Goal: Task Accomplishment & Management: Use online tool/utility

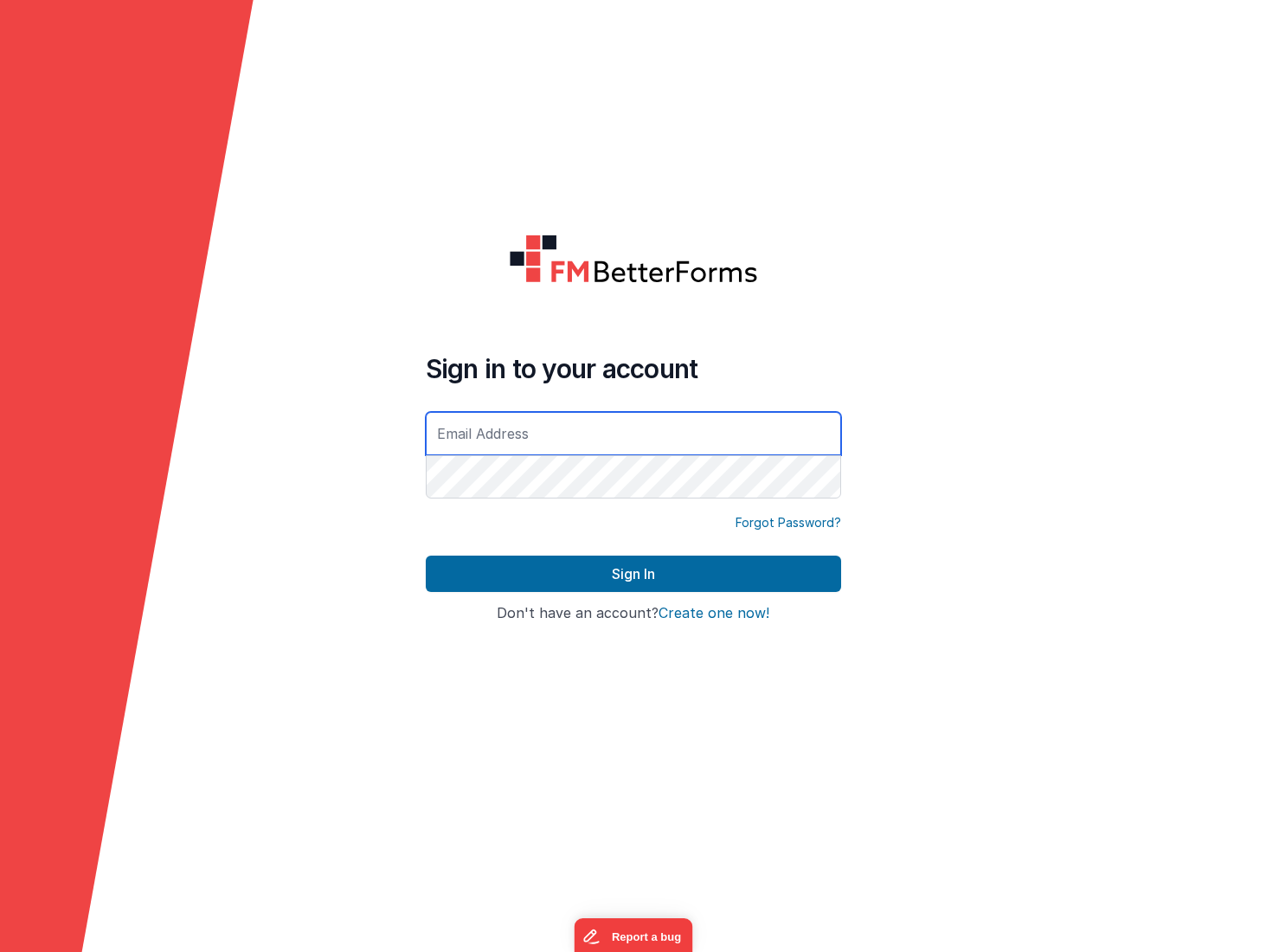
type input "[EMAIL_ADDRESS][DOMAIN_NAME]"
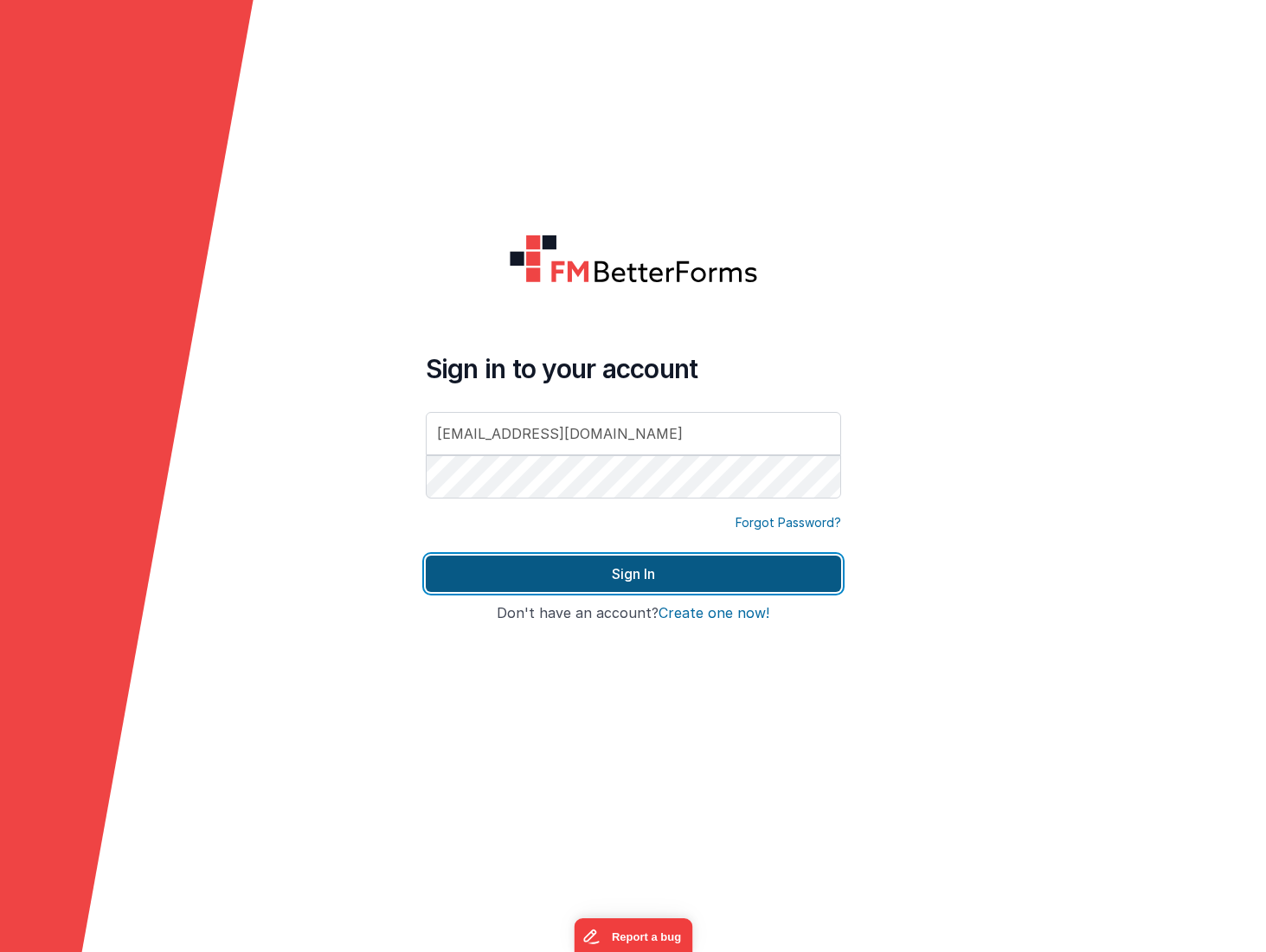
click at [719, 567] on button "Sign In" at bounding box center [633, 574] width 415 height 37
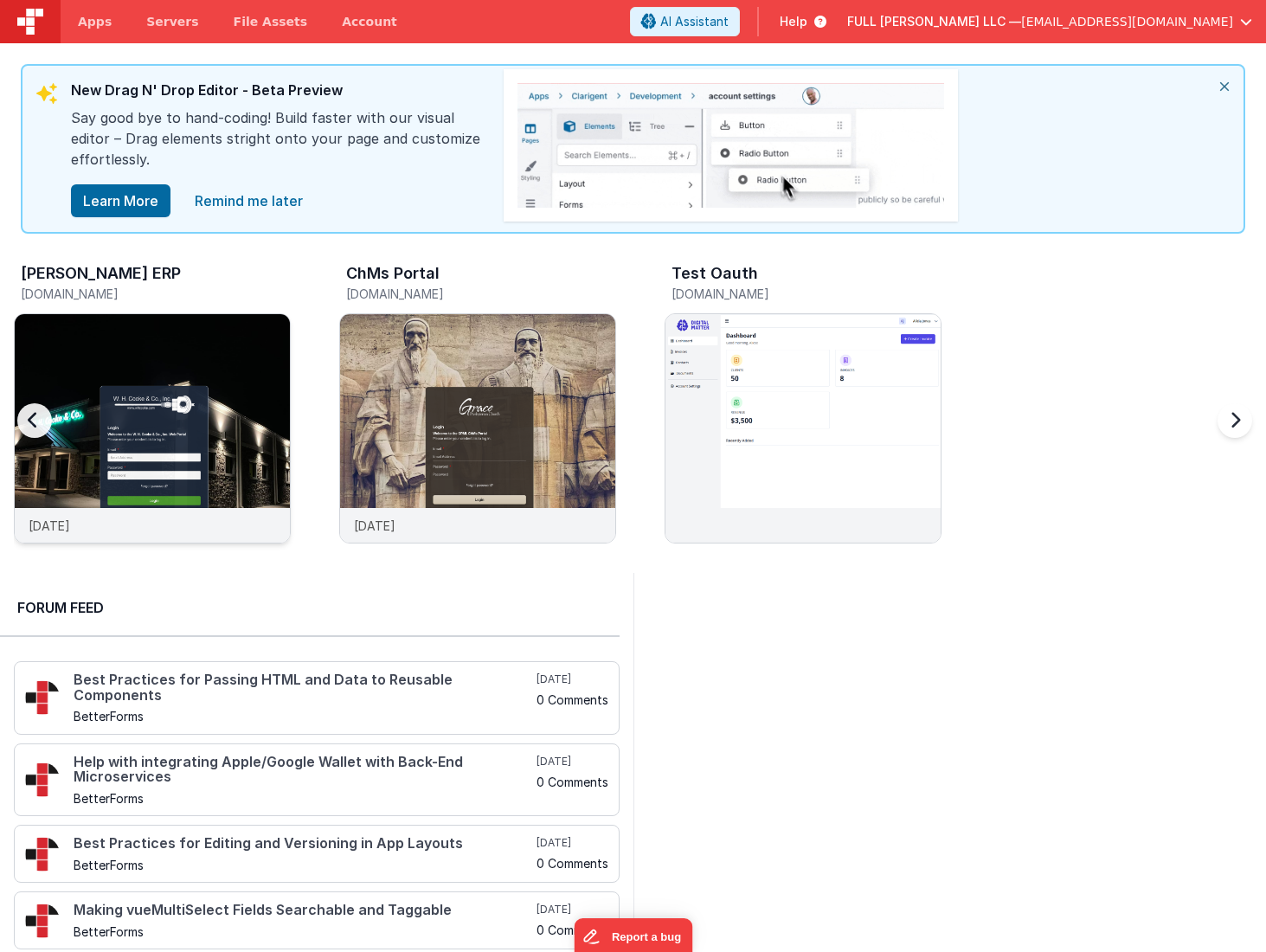
click at [253, 425] on img at bounding box center [152, 452] width 275 height 275
click at [776, 378] on img at bounding box center [803, 452] width 275 height 275
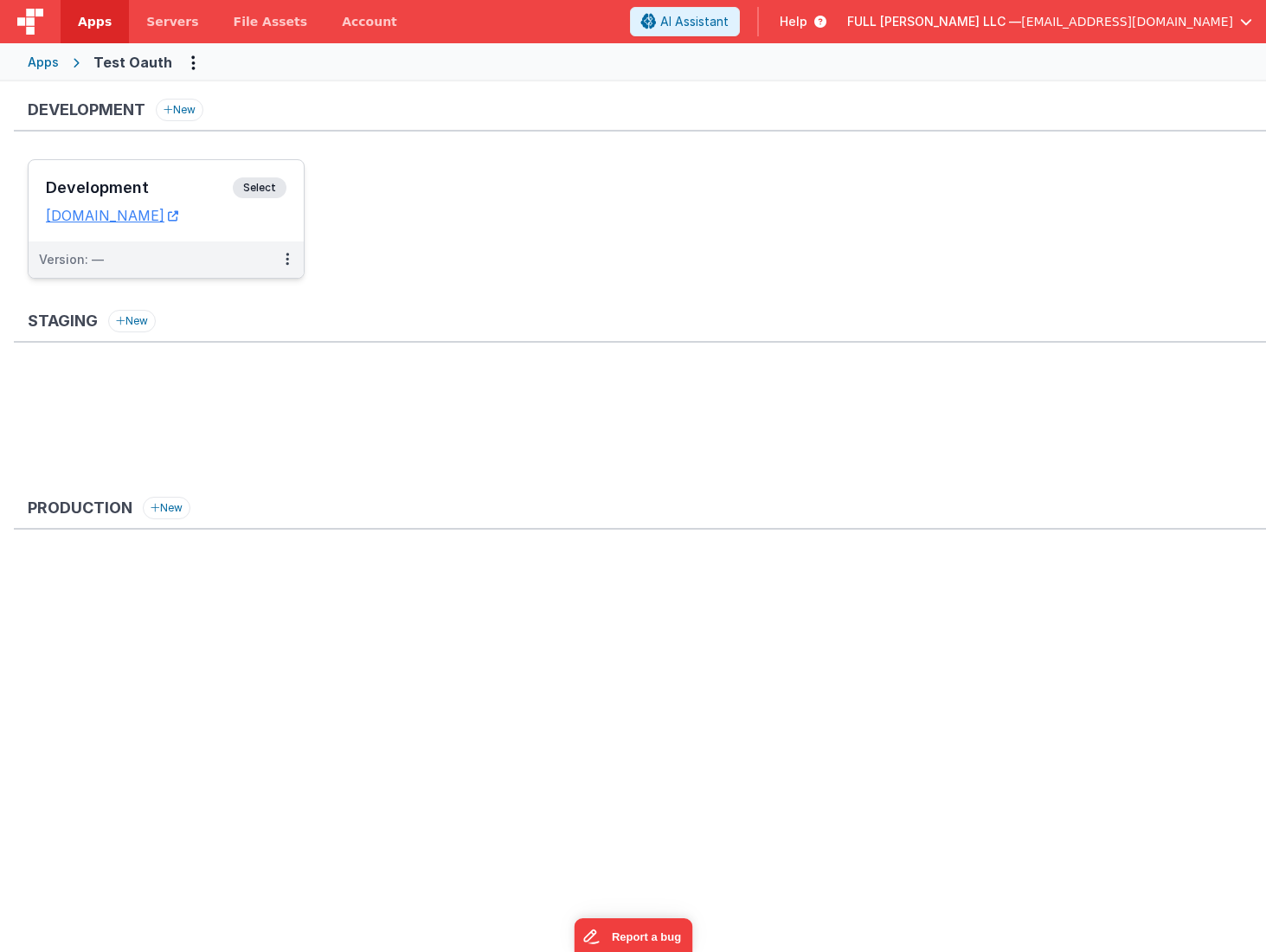
click at [196, 186] on h3 "Development" at bounding box center [139, 187] width 187 height 17
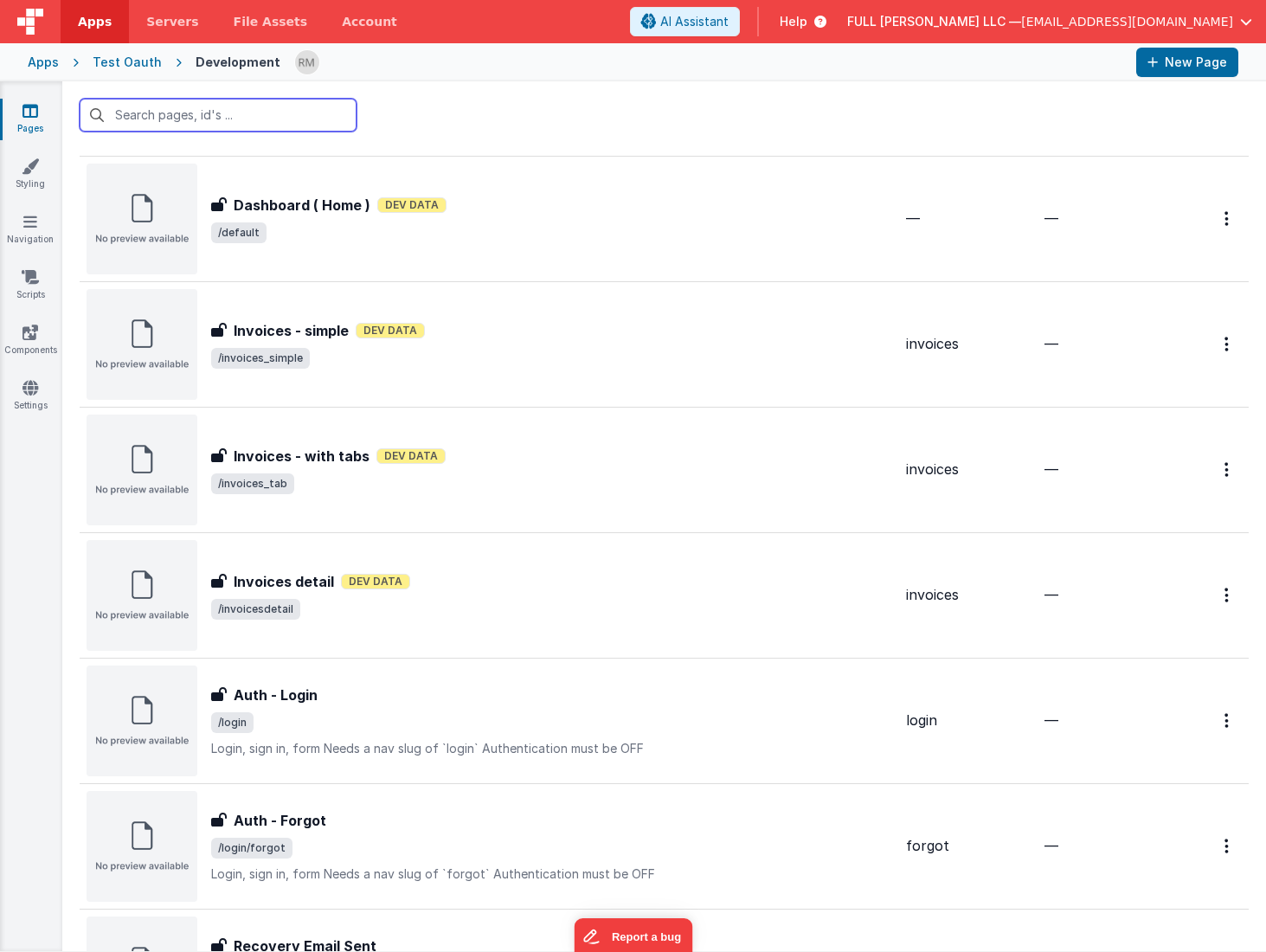
scroll to position [865, 0]
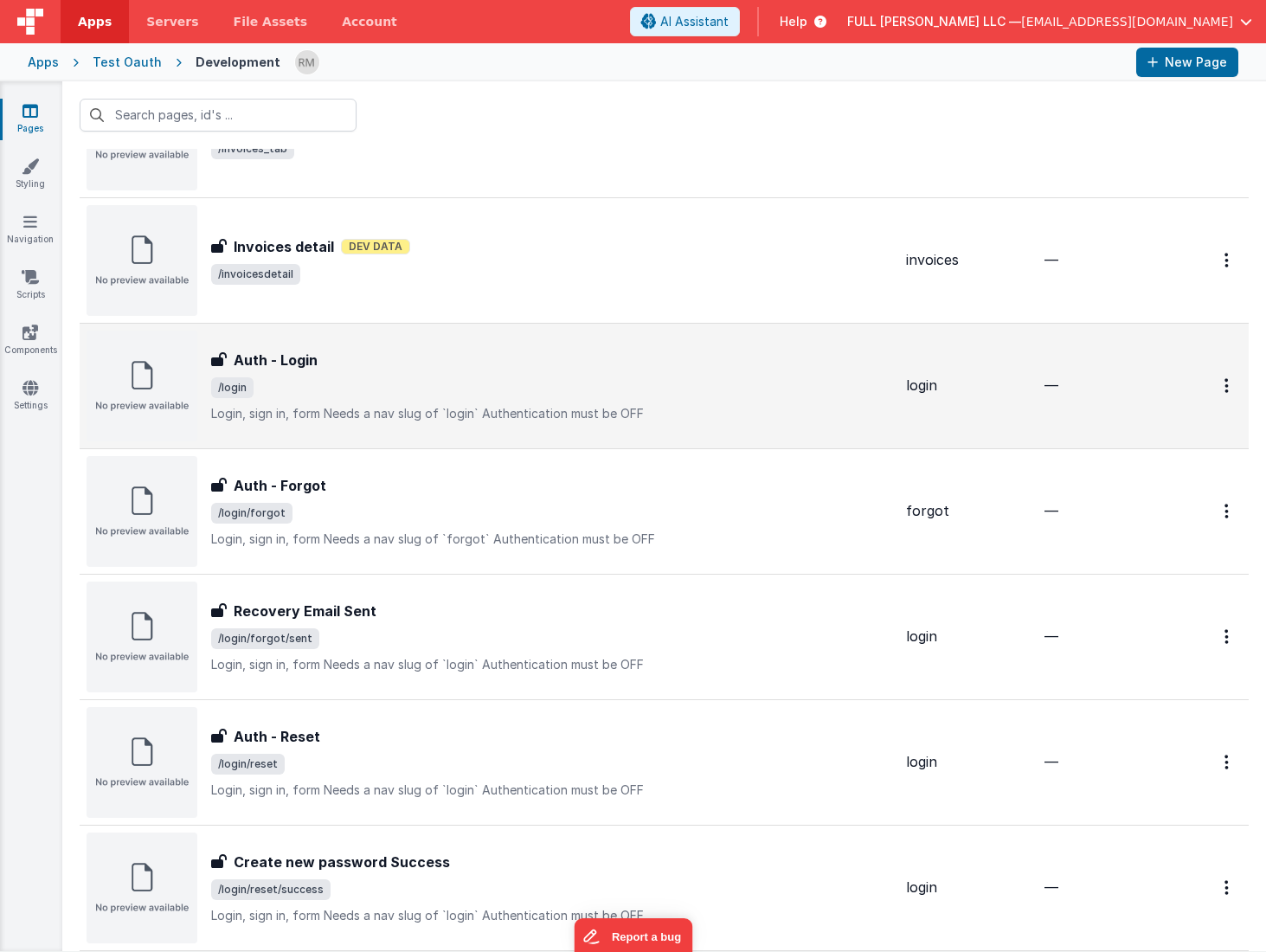
click at [584, 400] on div "Auth - Login Auth - Login /login Login, sign in, formNeeds a nav slug of `logi…" at bounding box center [551, 386] width 682 height 73
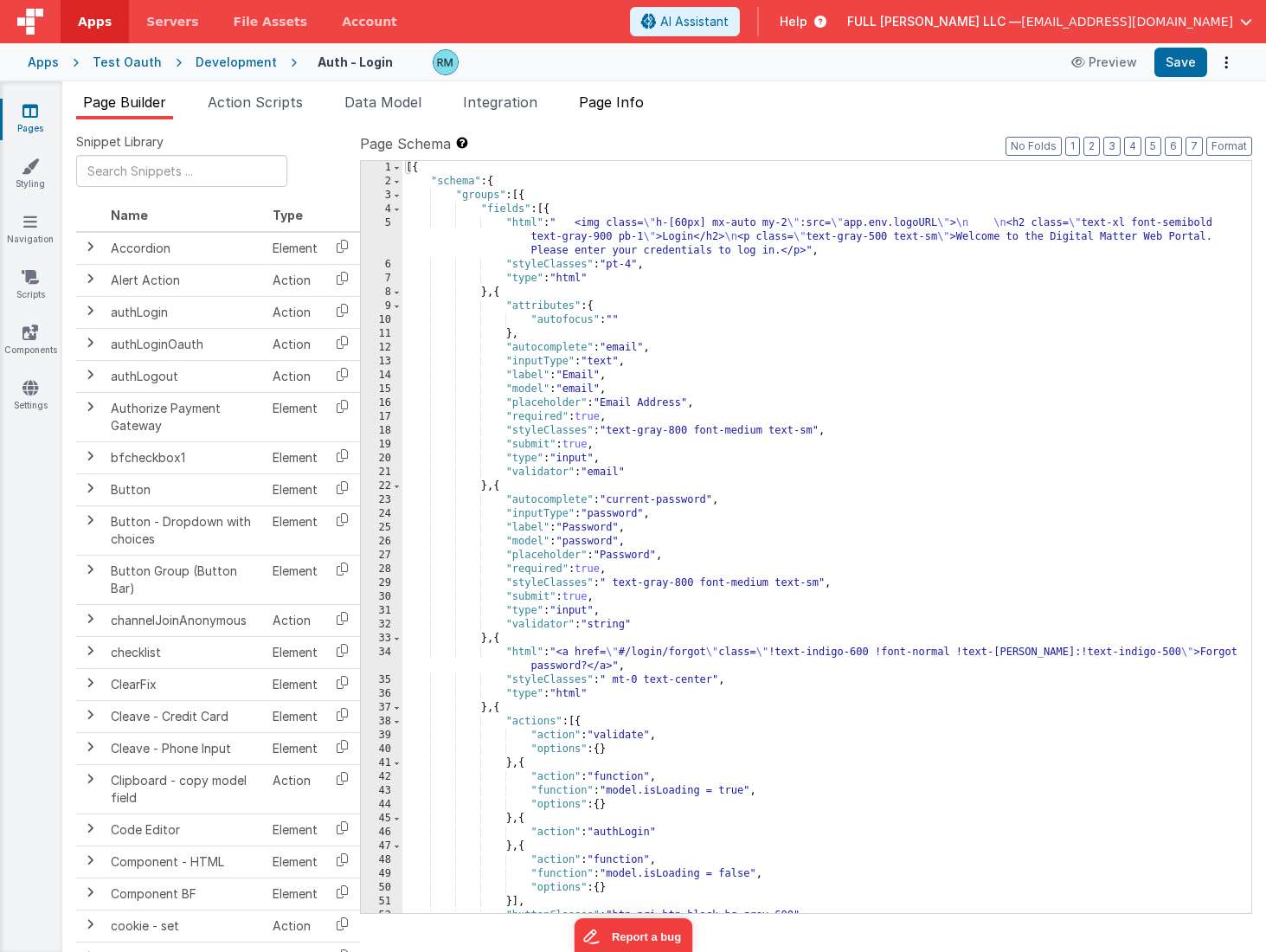
click at [606, 116] on li "Page Info" at bounding box center [611, 105] width 78 height 28
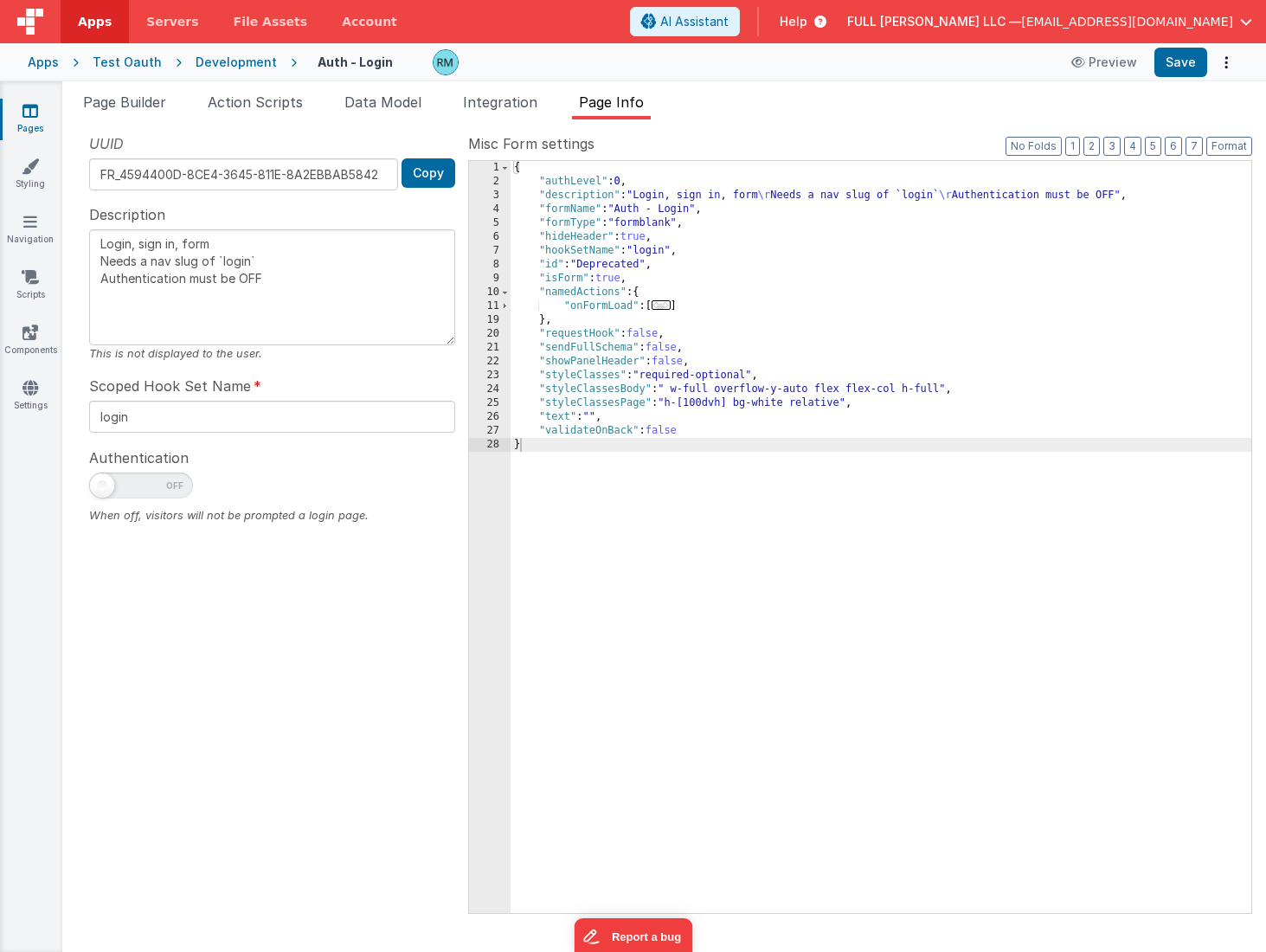
click at [667, 307] on span "..." at bounding box center [660, 305] width 19 height 10
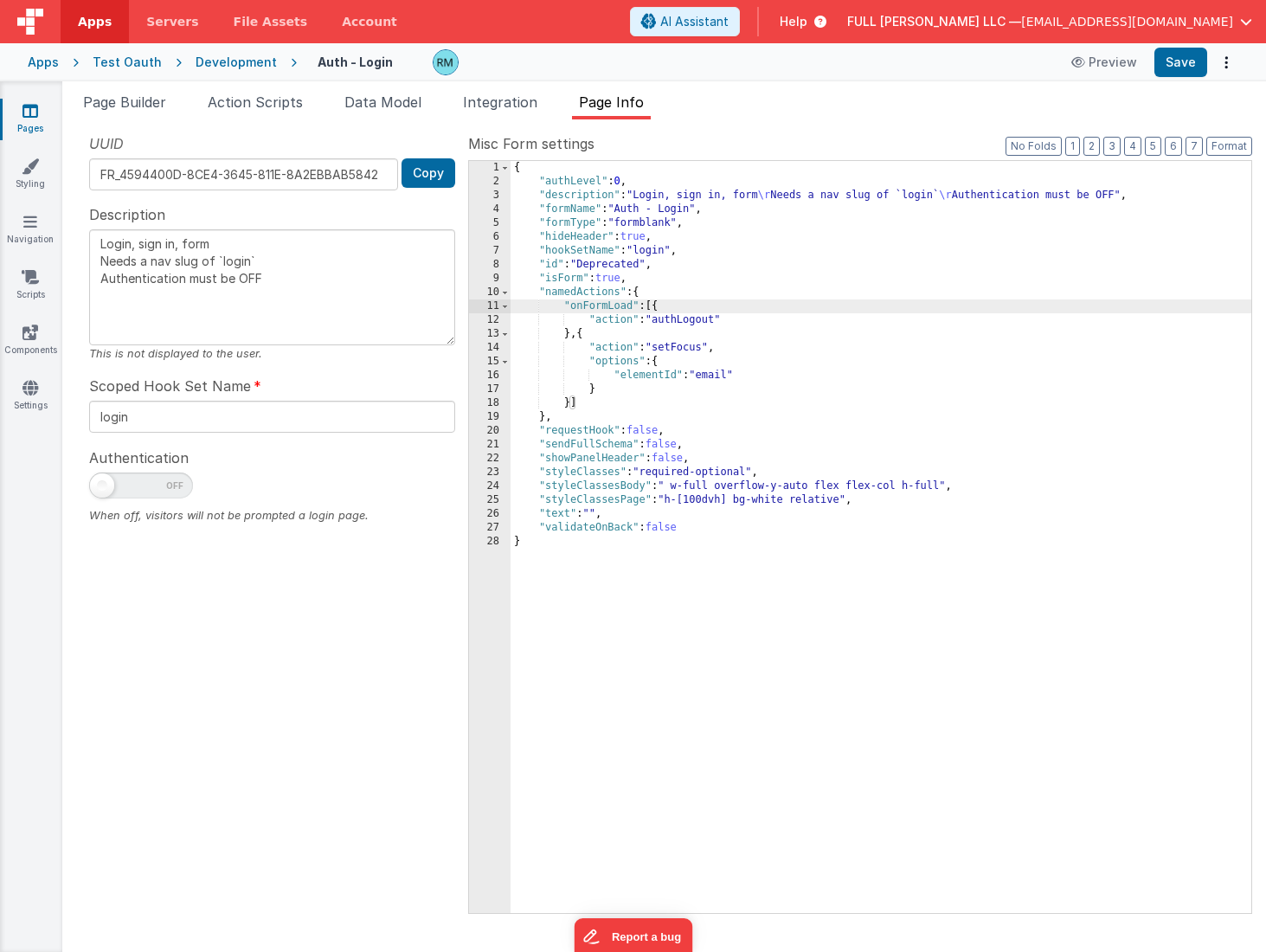
click at [57, 64] on div "Apps" at bounding box center [43, 61] width 31 height 17
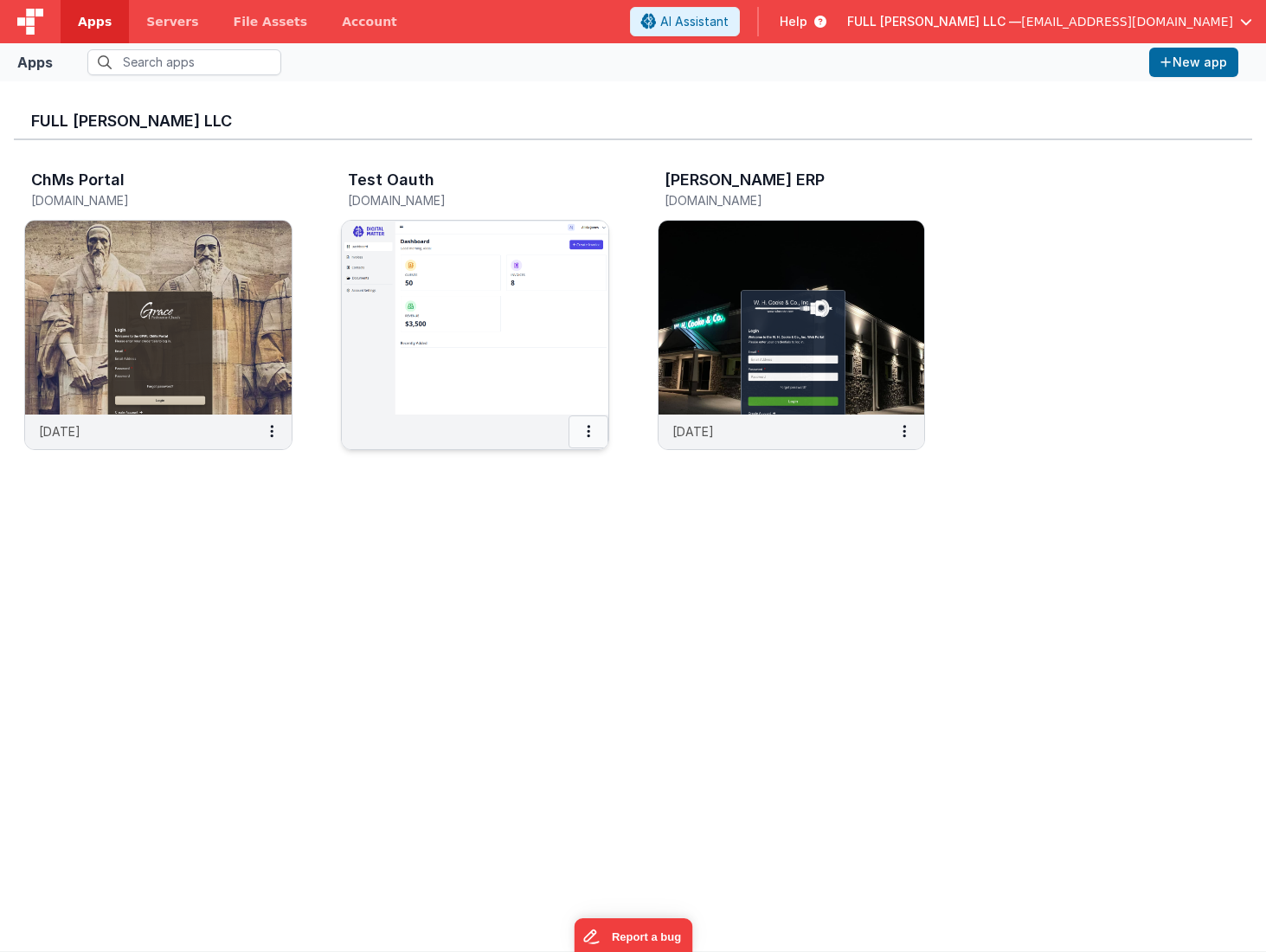
click at [577, 430] on button at bounding box center [588, 431] width 40 height 33
click at [575, 556] on link "Delete App" at bounding box center [550, 561] width 119 height 32
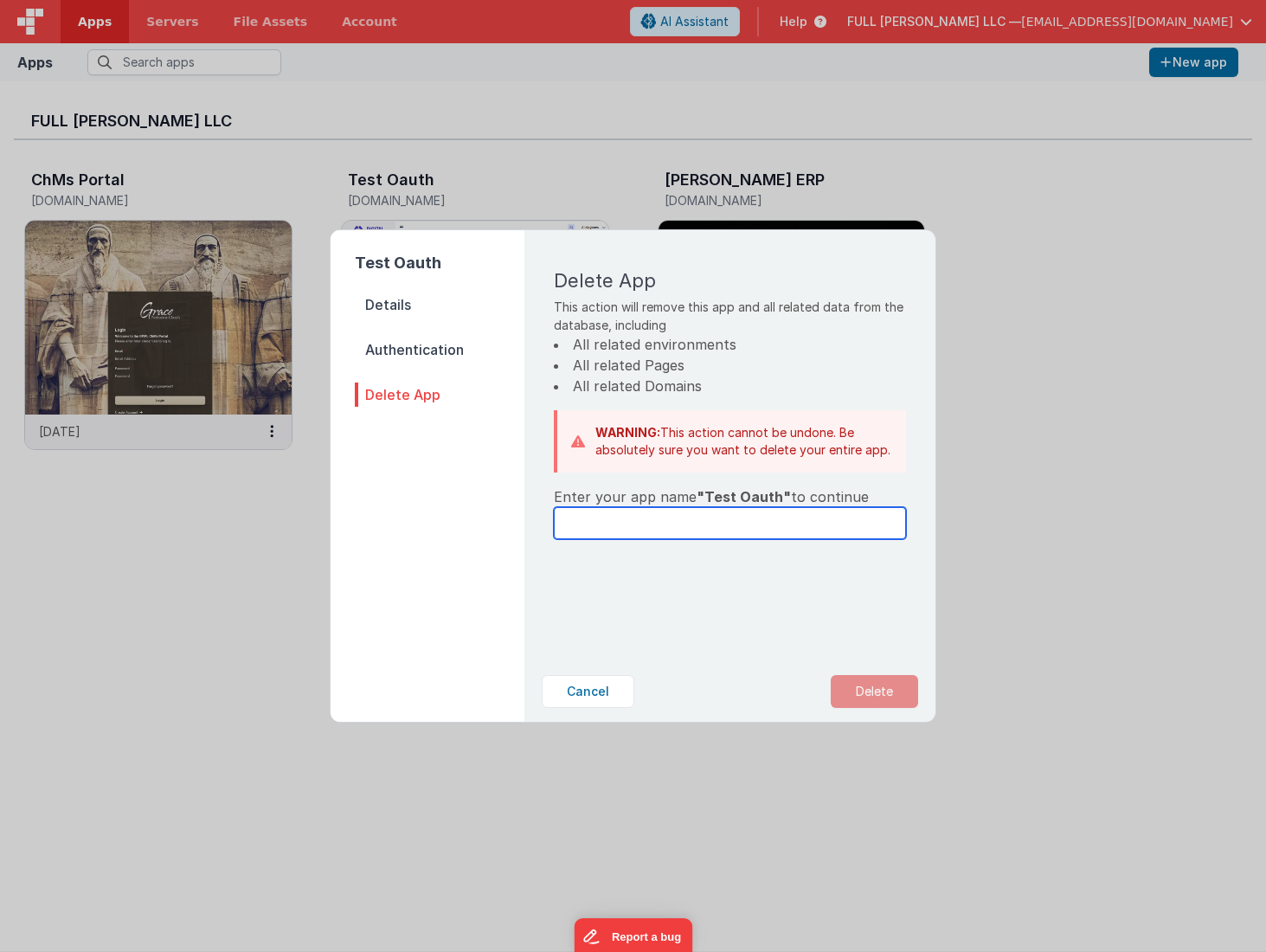
click at [644, 519] on input "text" at bounding box center [730, 523] width 352 height 32
drag, startPoint x: 772, startPoint y: 496, endPoint x: 704, endPoint y: 498, distance: 68.0
click at [704, 498] on span ""Test Oauth"" at bounding box center [744, 496] width 94 height 17
click at [691, 533] on input "text" at bounding box center [730, 523] width 352 height 32
paste input "ZMqTY3pgOrLLtFmlqBjXtM5i4UjY9b8-I1OEcifMoI3V9BFIsJTwMVFs3KJeg-HA"
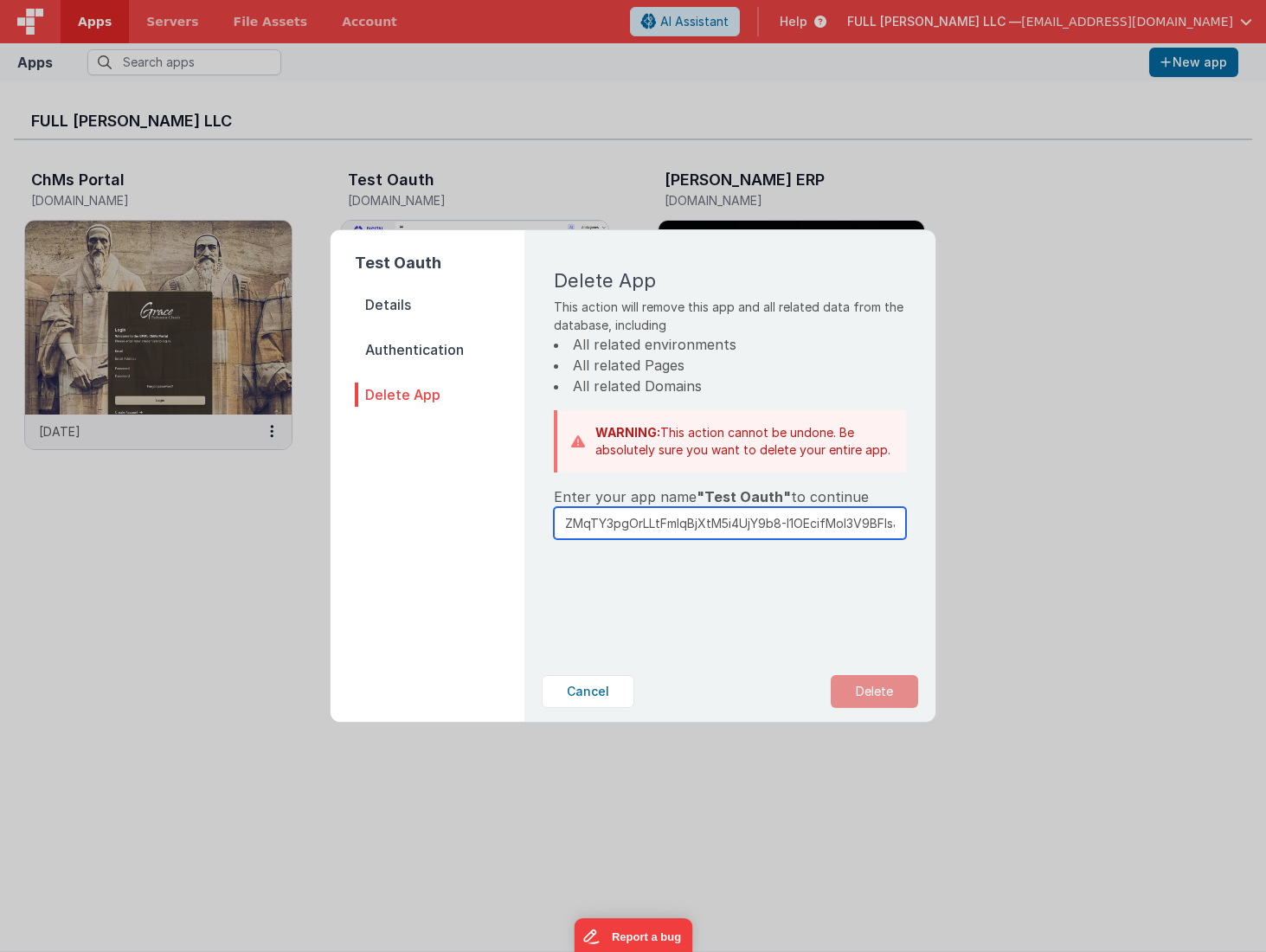
scroll to position [0, 118]
type input "ZMqTY3pgOrLLtFmlqBjXtM5i4UjY9b8-I1OEcifMoI3V9BFIsJTwMVFs3KJeg-HA"
drag, startPoint x: 774, startPoint y: 500, endPoint x: 704, endPoint y: 500, distance: 70.0
click at [704, 500] on span ""Test Oauth"" at bounding box center [744, 496] width 94 height 17
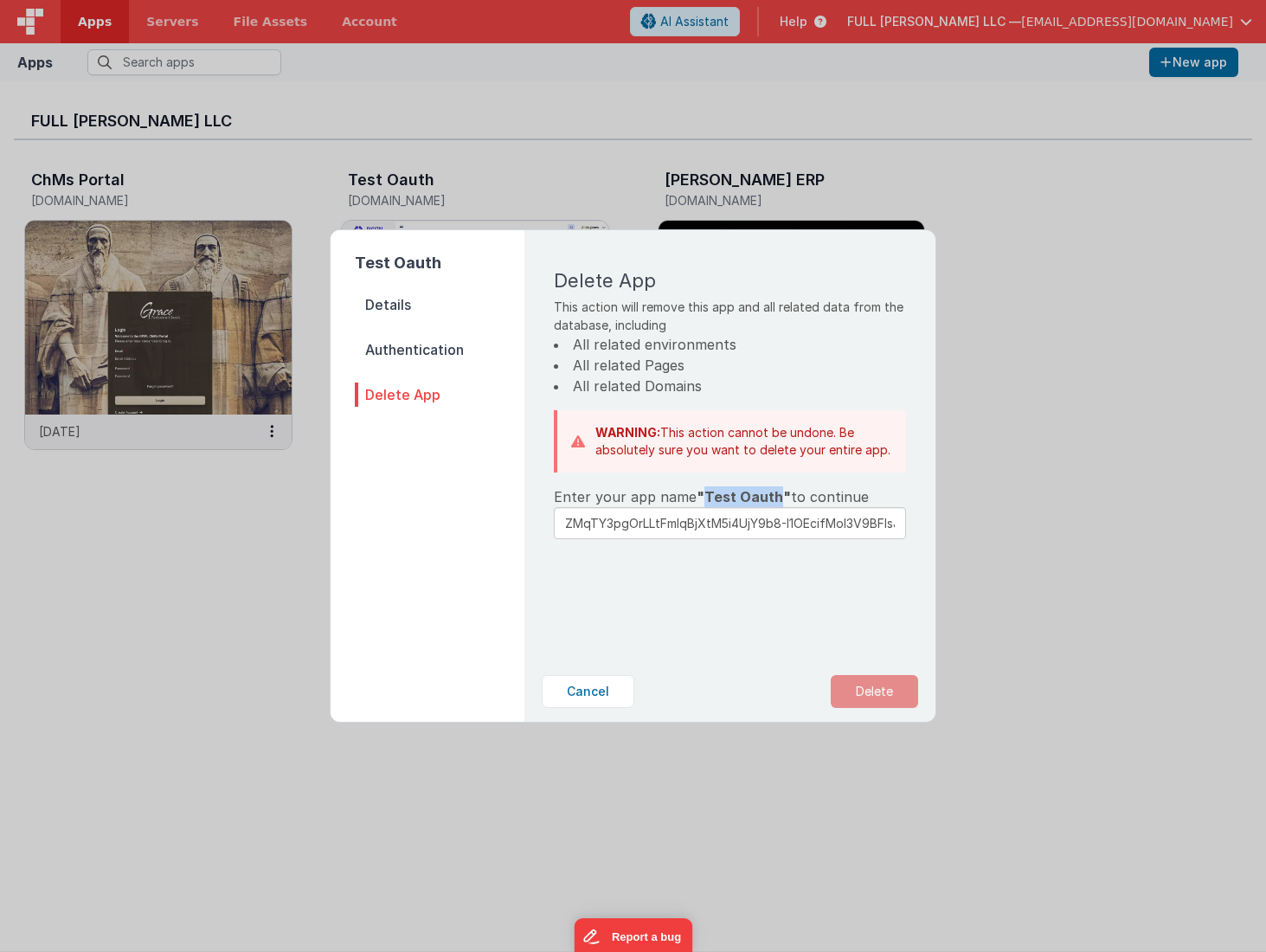
copy span "Test Oauth"
click at [724, 529] on input "ZMqTY3pgOrLLtFmlqBjXtM5i4UjY9b8-I1OEcifMoI3V9BFIsJTwMVFs3KJeg-HA" at bounding box center [730, 523] width 352 height 32
paste input "Test Oauth"
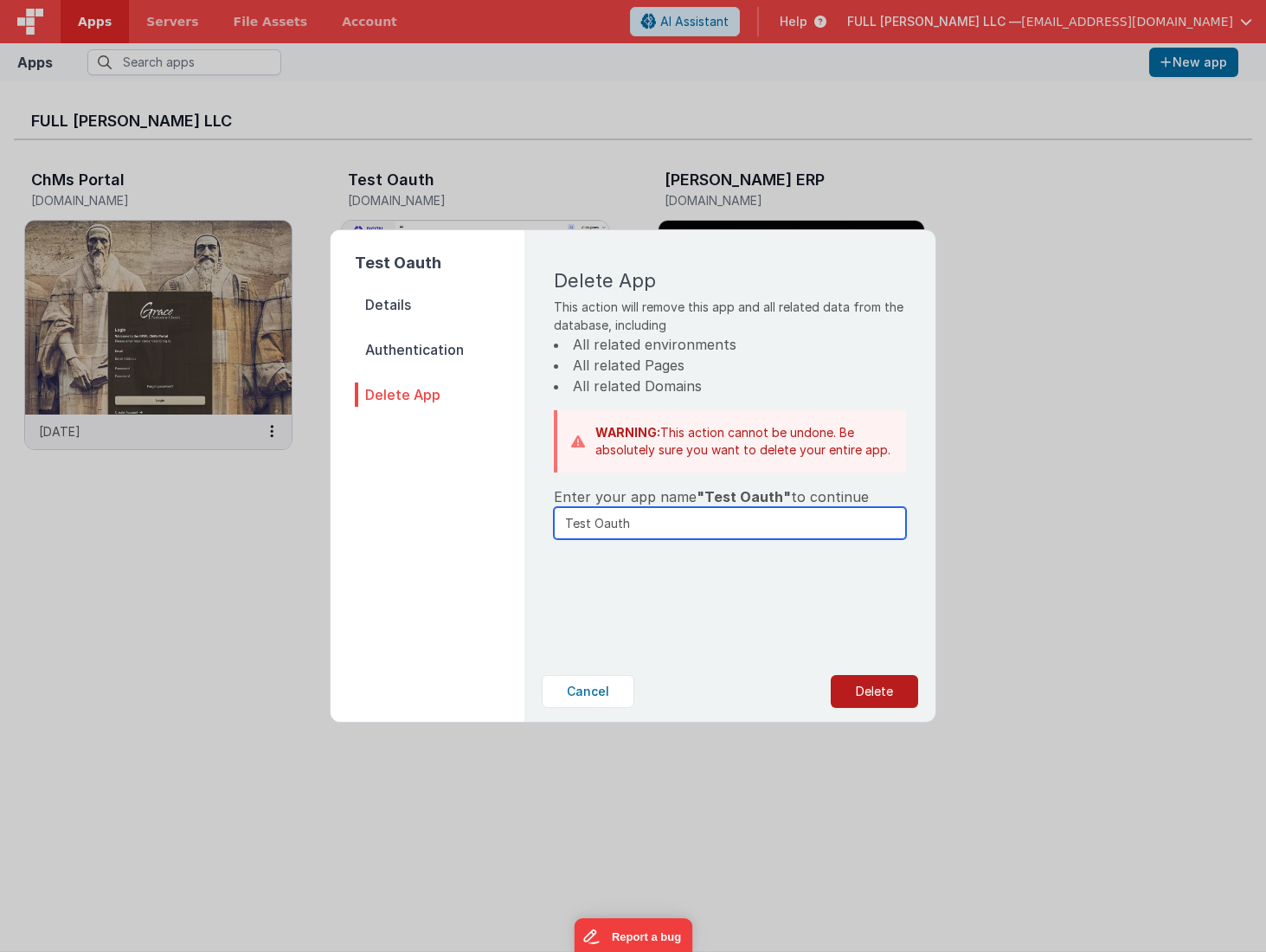
type input "Test Oauth"
click at [864, 683] on button "Delete" at bounding box center [875, 691] width 87 height 33
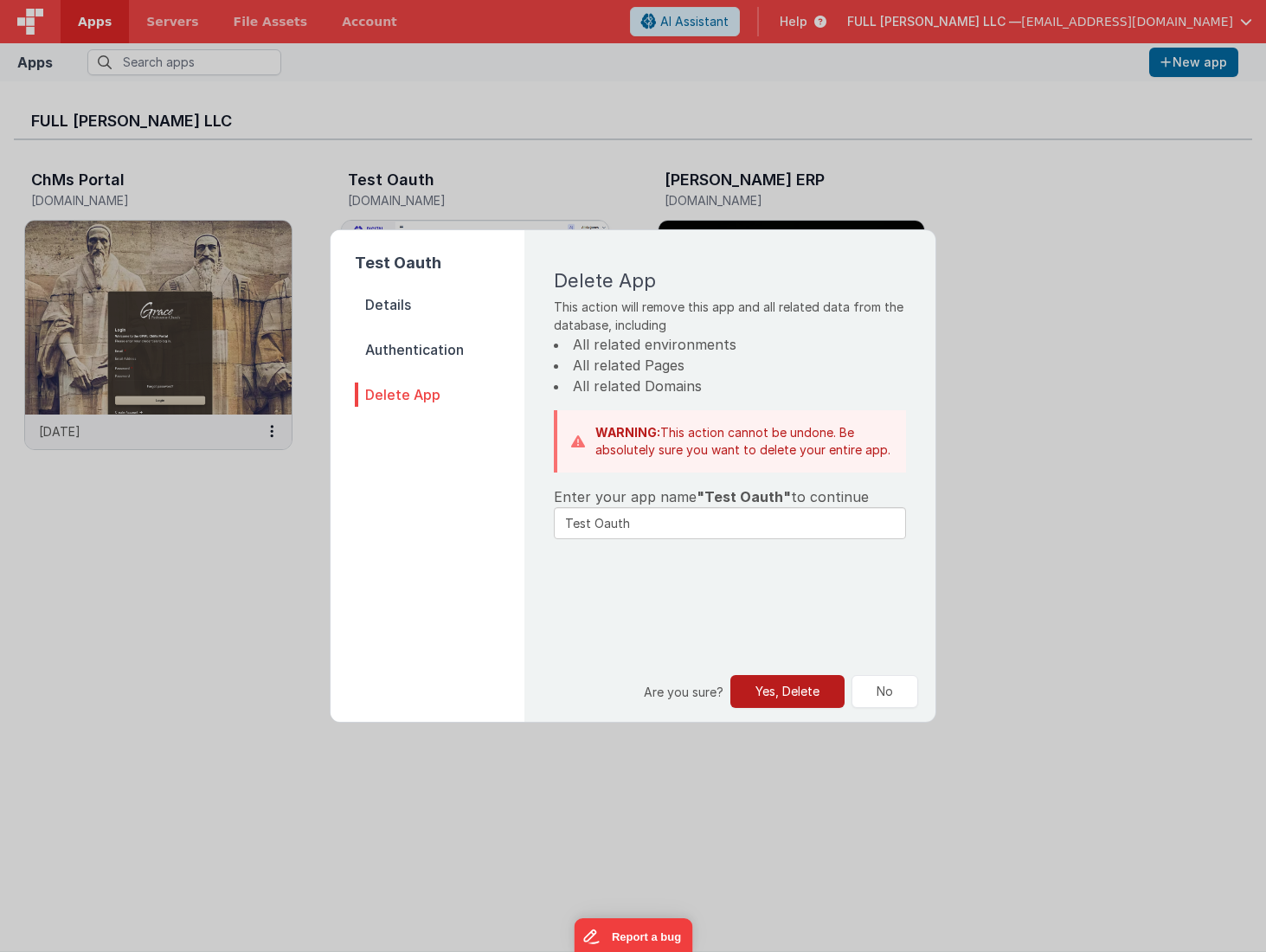
click at [786, 688] on button "Yes, Delete" at bounding box center [788, 691] width 114 height 33
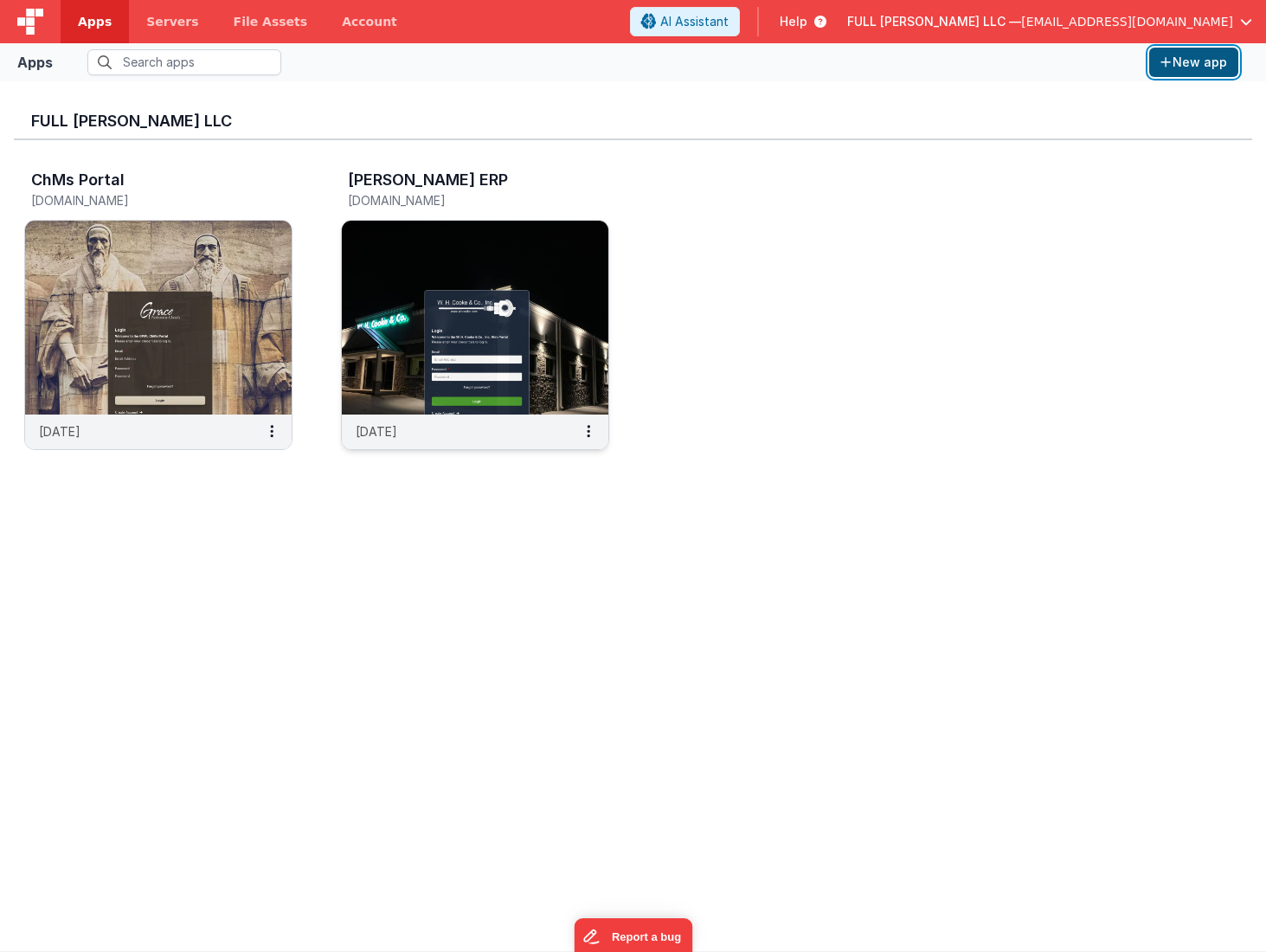
click at [1195, 60] on button "New app" at bounding box center [1194, 61] width 89 height 29
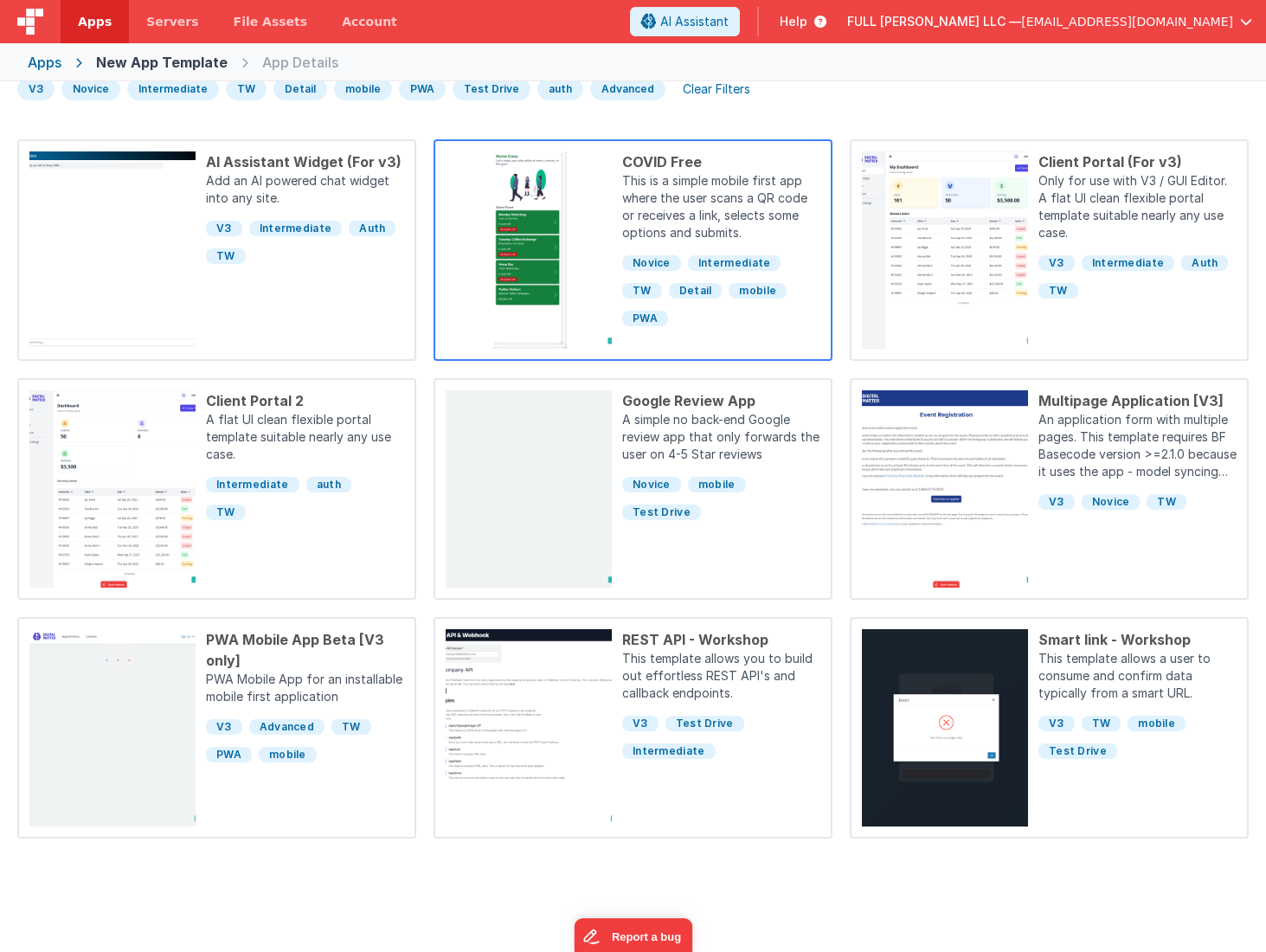
scroll to position [178, 0]
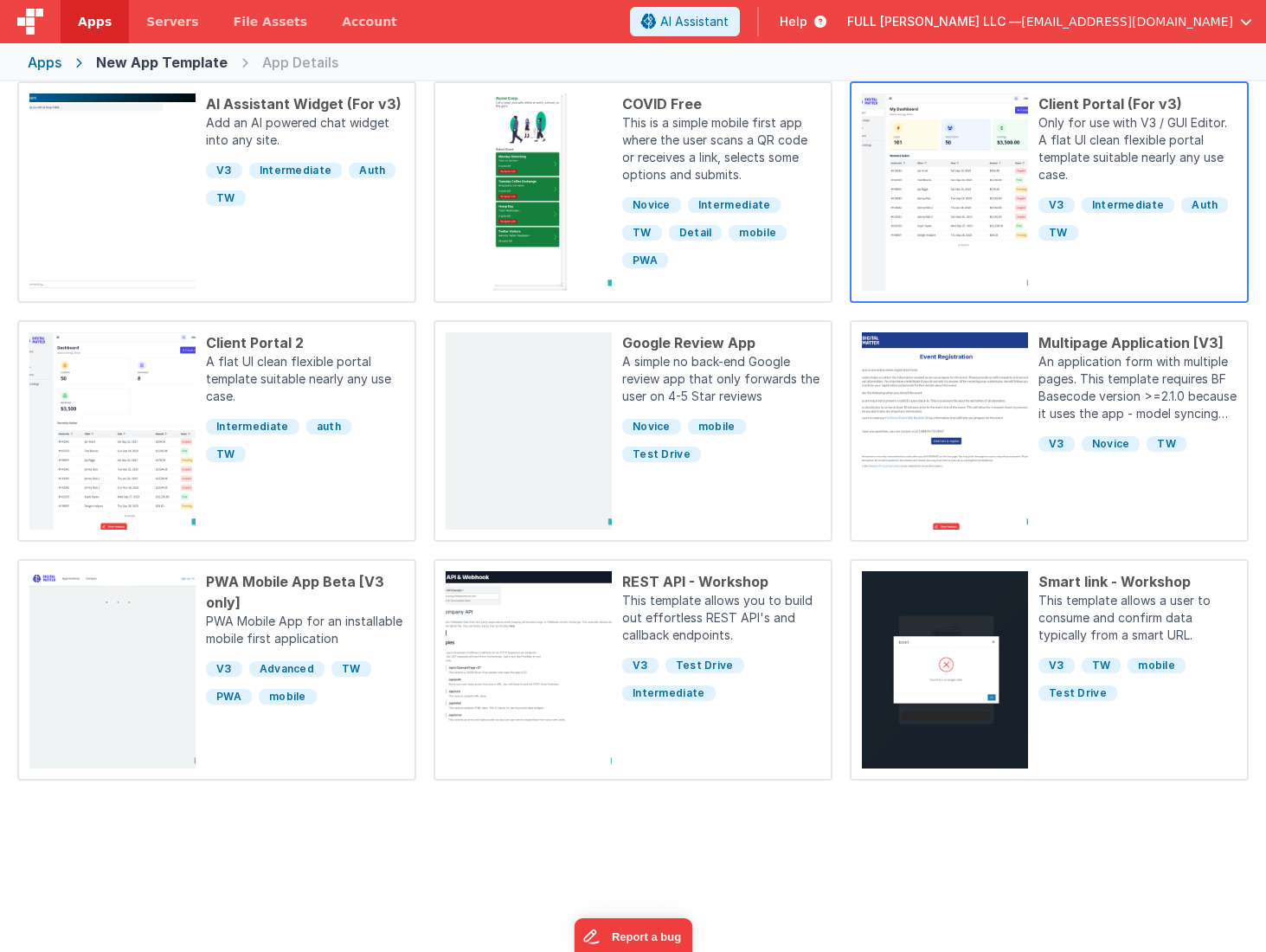
click at [1059, 175] on p "Only for use with V3 / GUI Editor. A flat UI clean flexible portal template sui…" at bounding box center [1138, 151] width 198 height 73
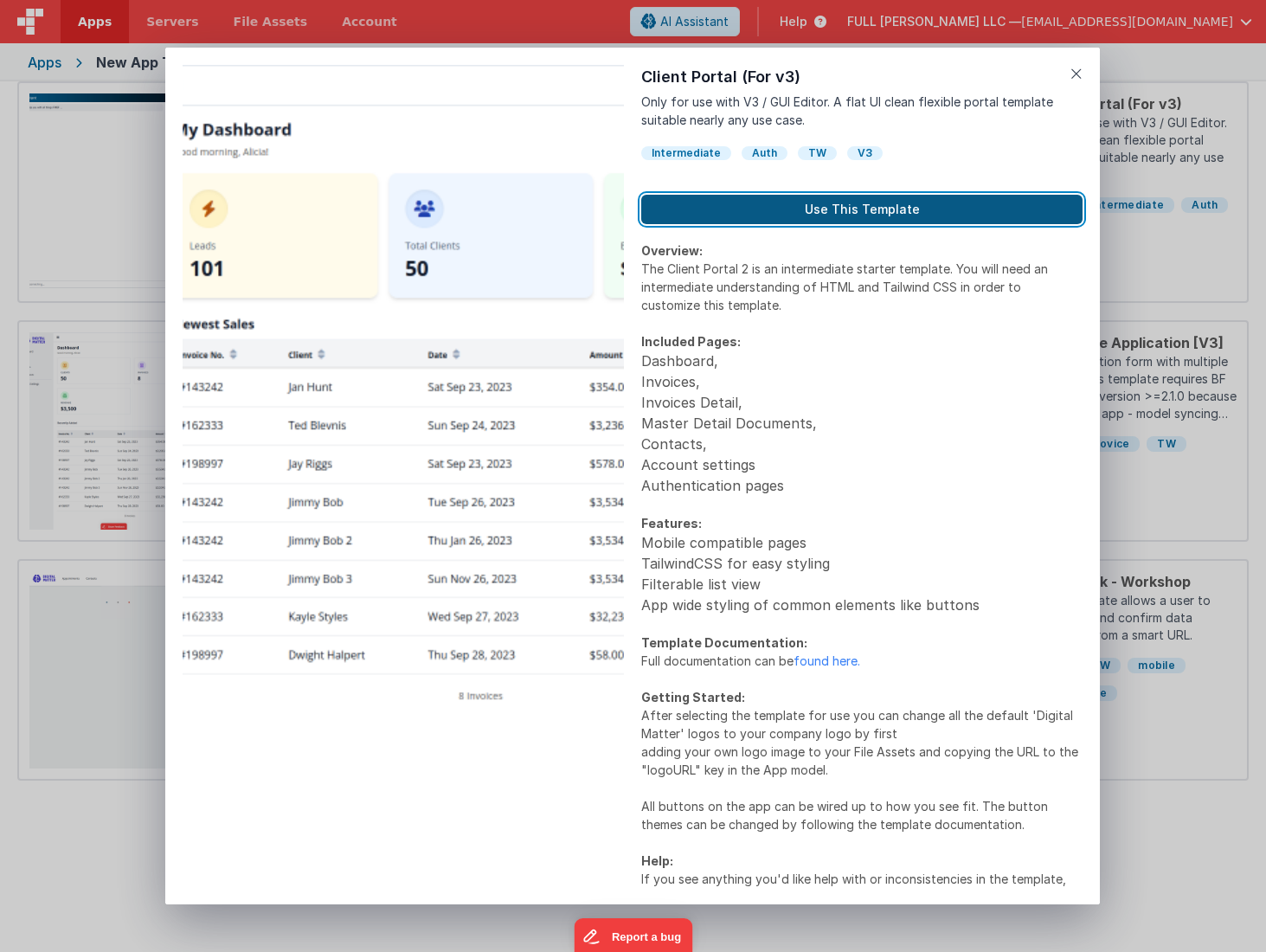
click at [861, 216] on button "Use This Template" at bounding box center [862, 209] width 441 height 29
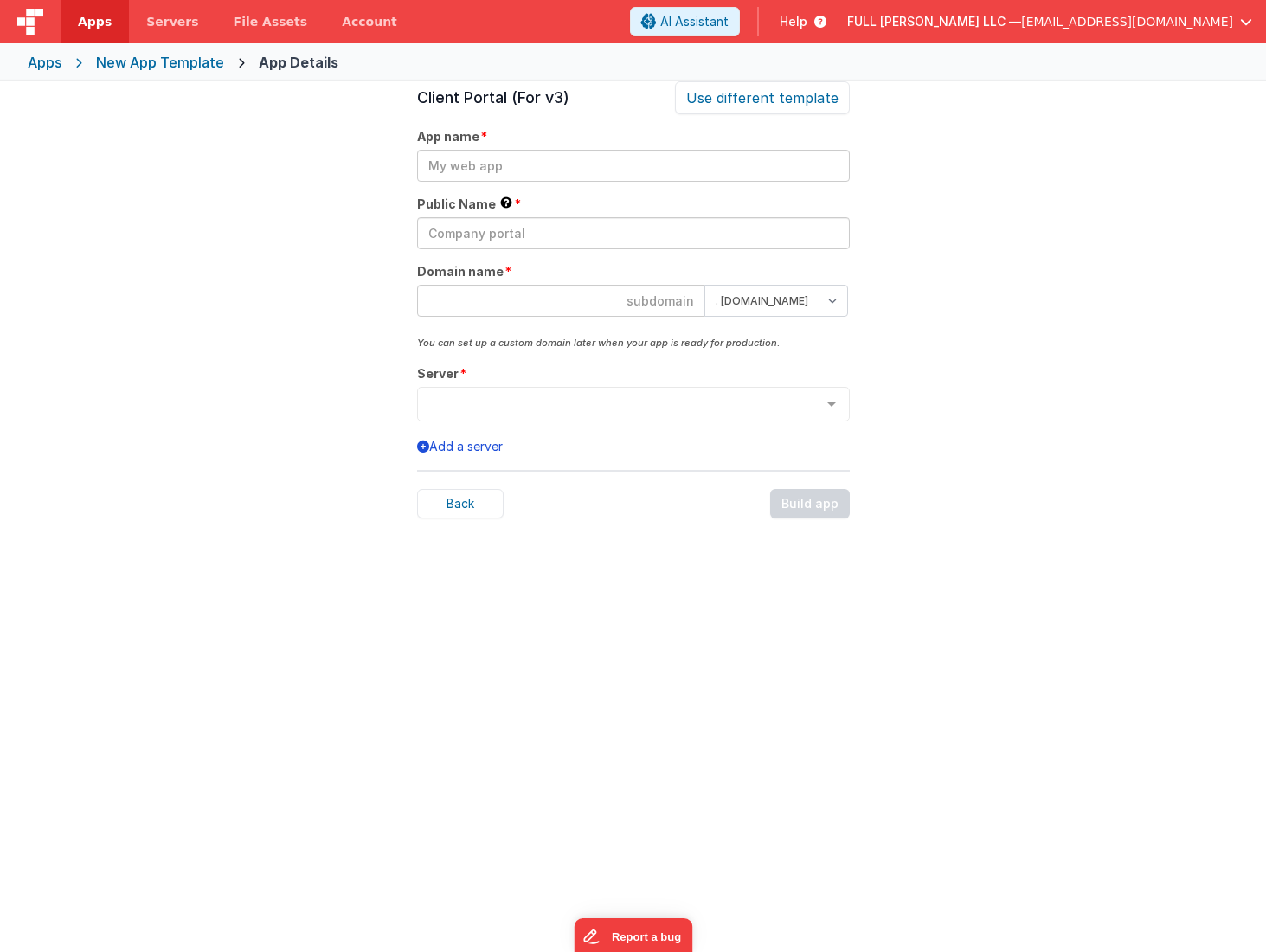
scroll to position [59, 0]
click at [519, 168] on input "text" at bounding box center [633, 166] width 433 height 32
type input "Test Auth0"
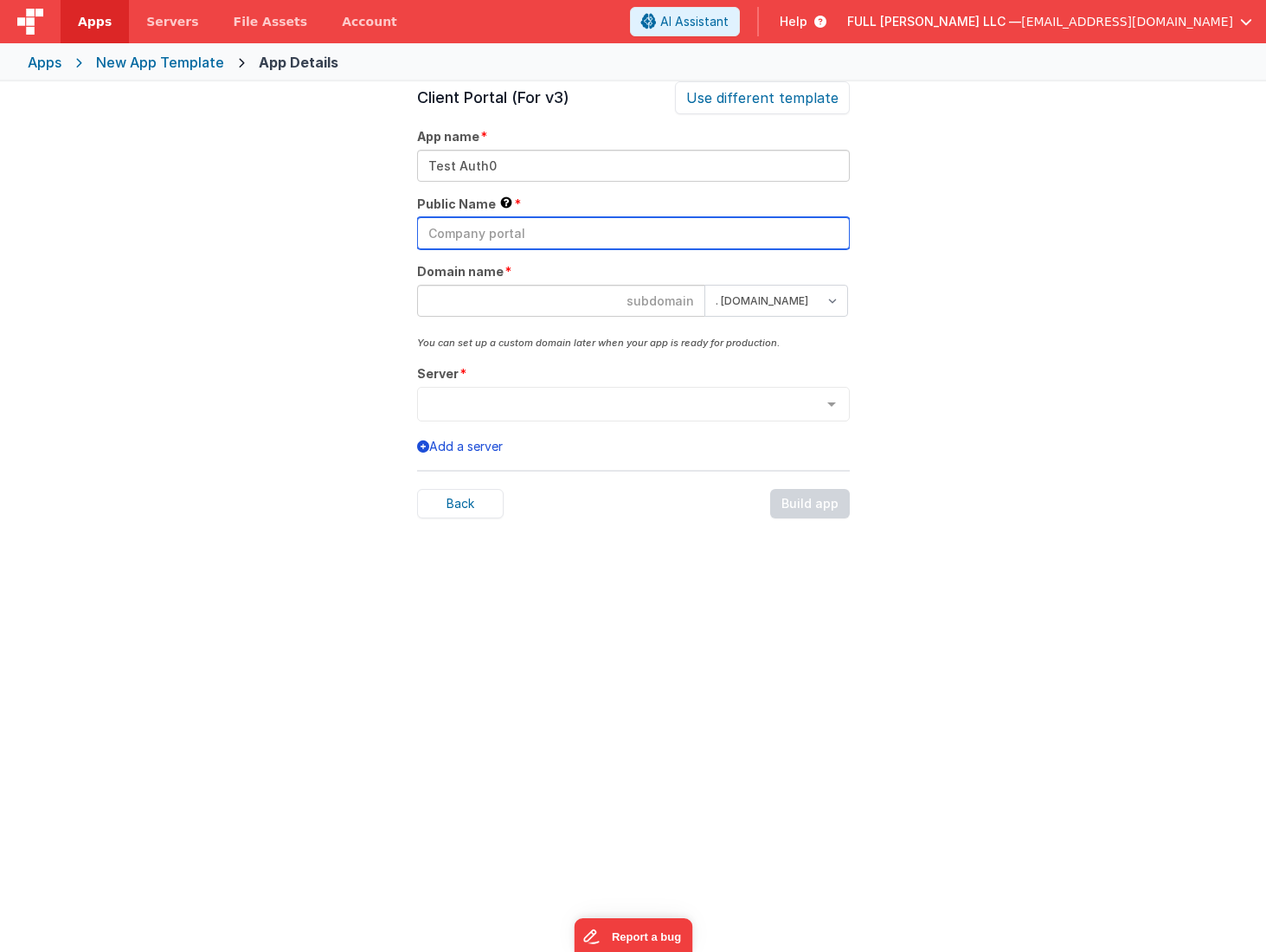
click at [560, 237] on input "text" at bounding box center [633, 233] width 433 height 32
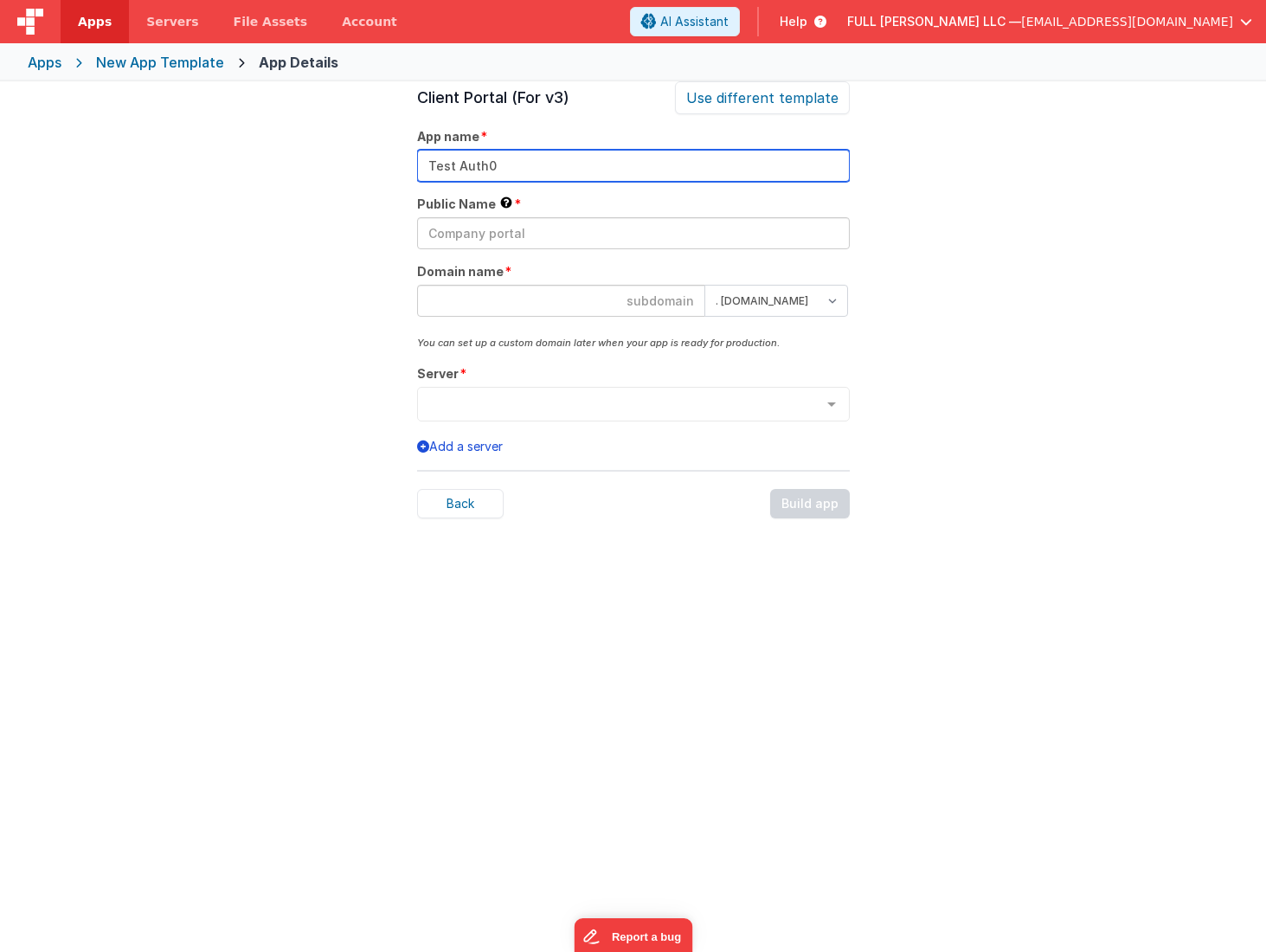
drag, startPoint x: 511, startPoint y: 168, endPoint x: 416, endPoint y: 160, distance: 95.3
click at [417, 160] on input "Test Auth0" at bounding box center [633, 166] width 433 height 32
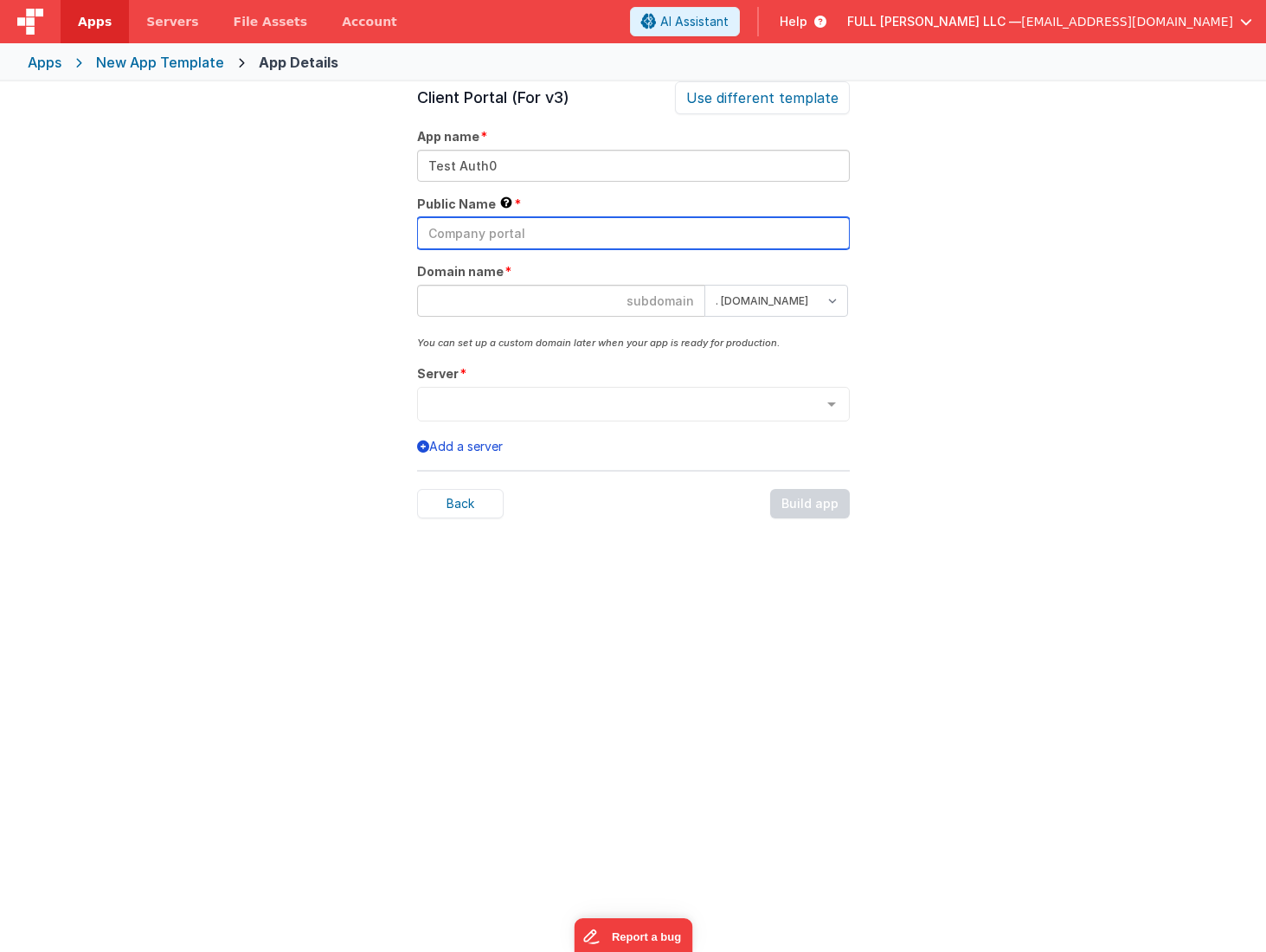
click at [461, 239] on input "text" at bounding box center [633, 233] width 433 height 32
paste input "Test Auth0"
type input "Test Auth0"
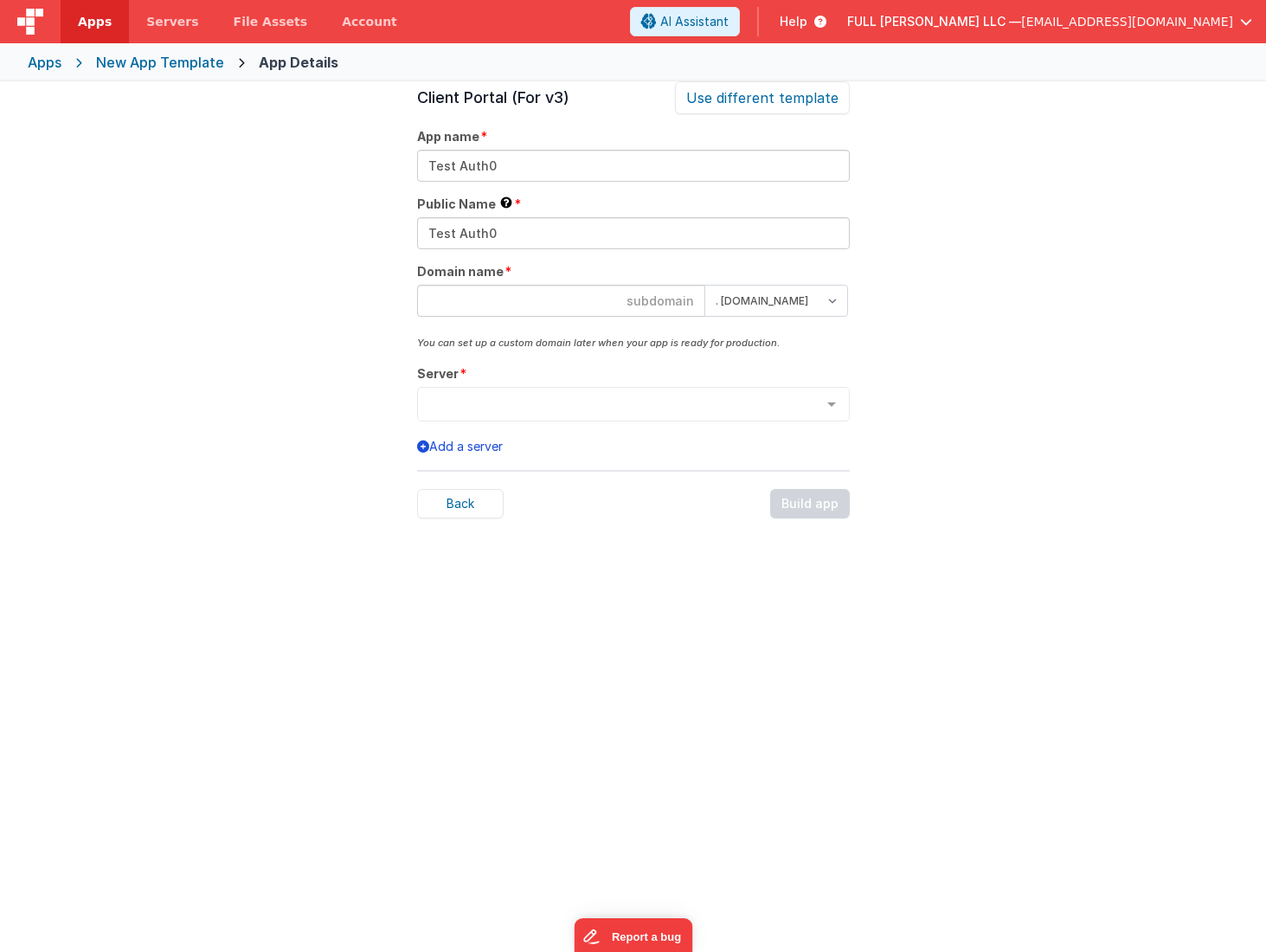
click at [481, 301] on input at bounding box center [560, 301] width 288 height 32
type input "testy"
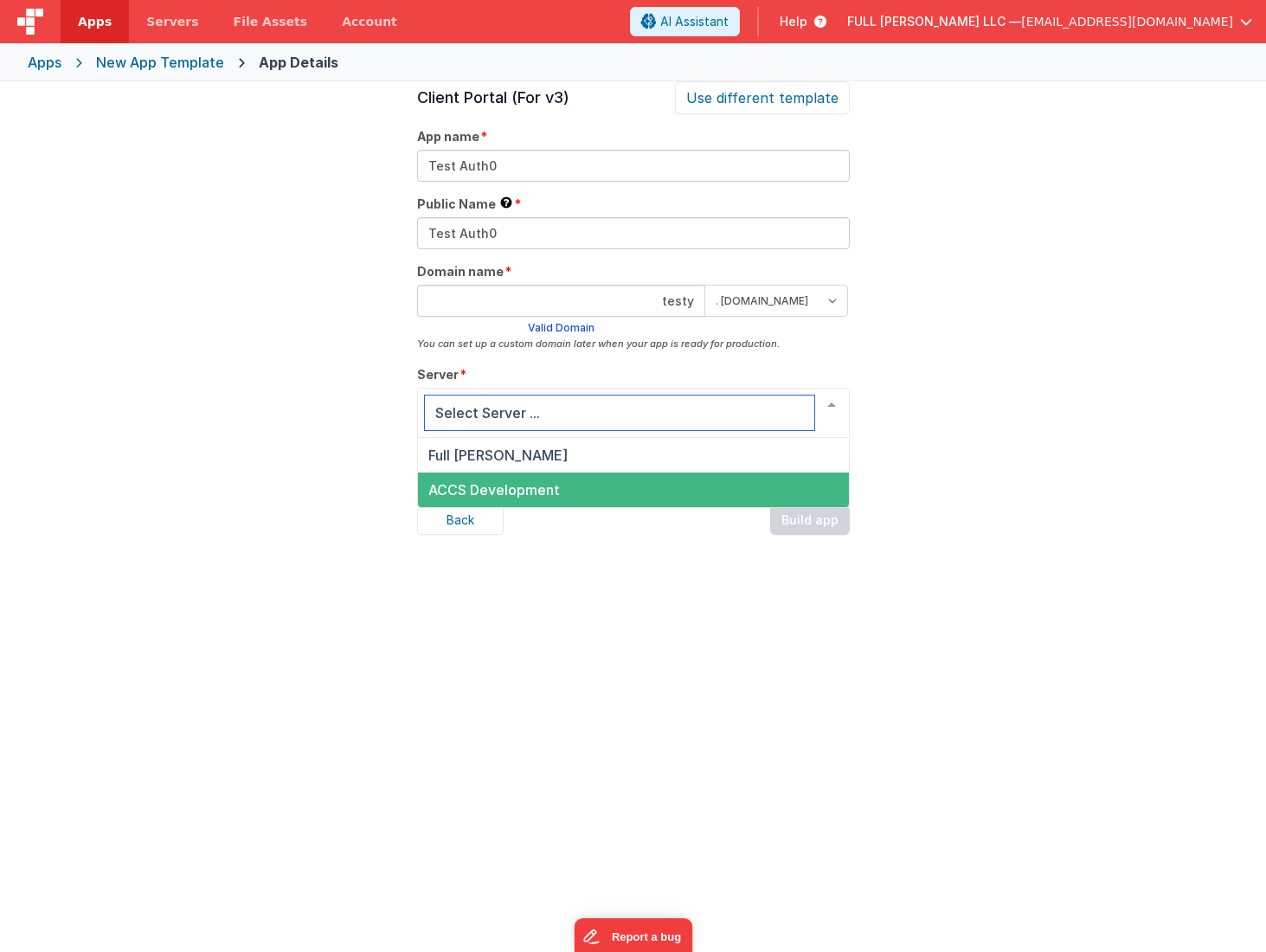
click at [649, 477] on span "ACCS Development" at bounding box center [633, 489] width 431 height 35
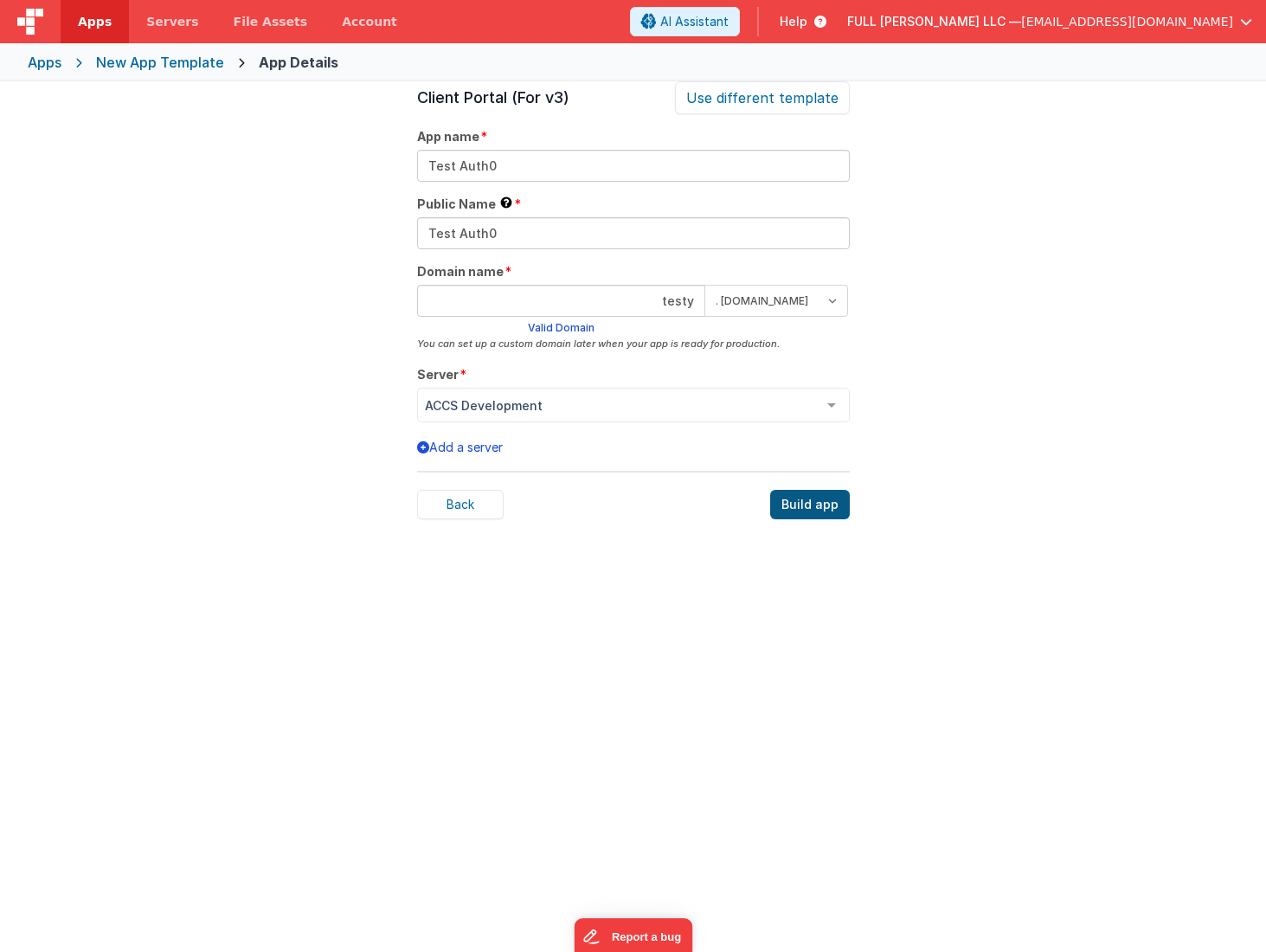
click at [821, 509] on div "Build app" at bounding box center [810, 504] width 79 height 29
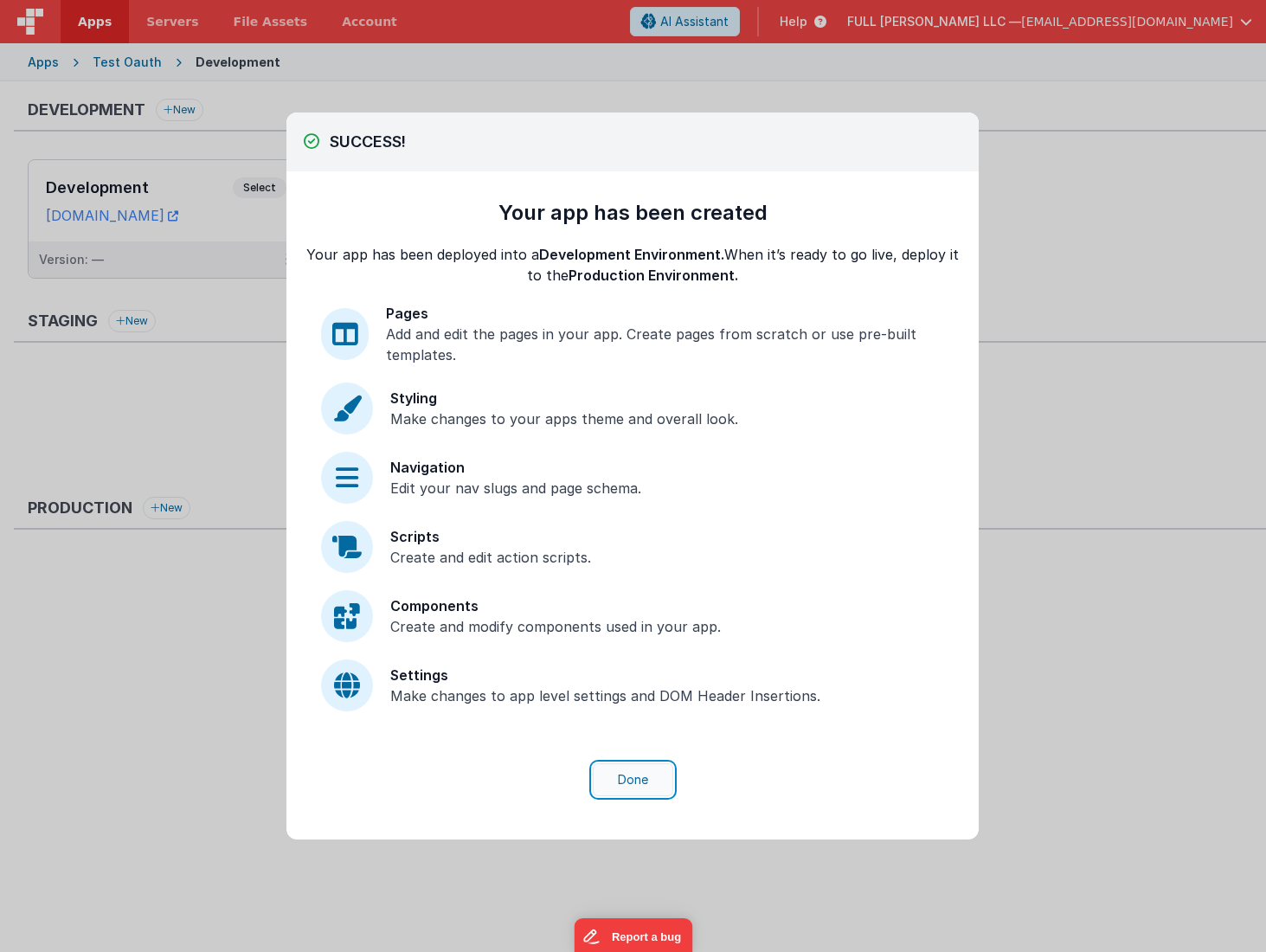
click at [637, 791] on button "Done" at bounding box center [633, 779] width 80 height 33
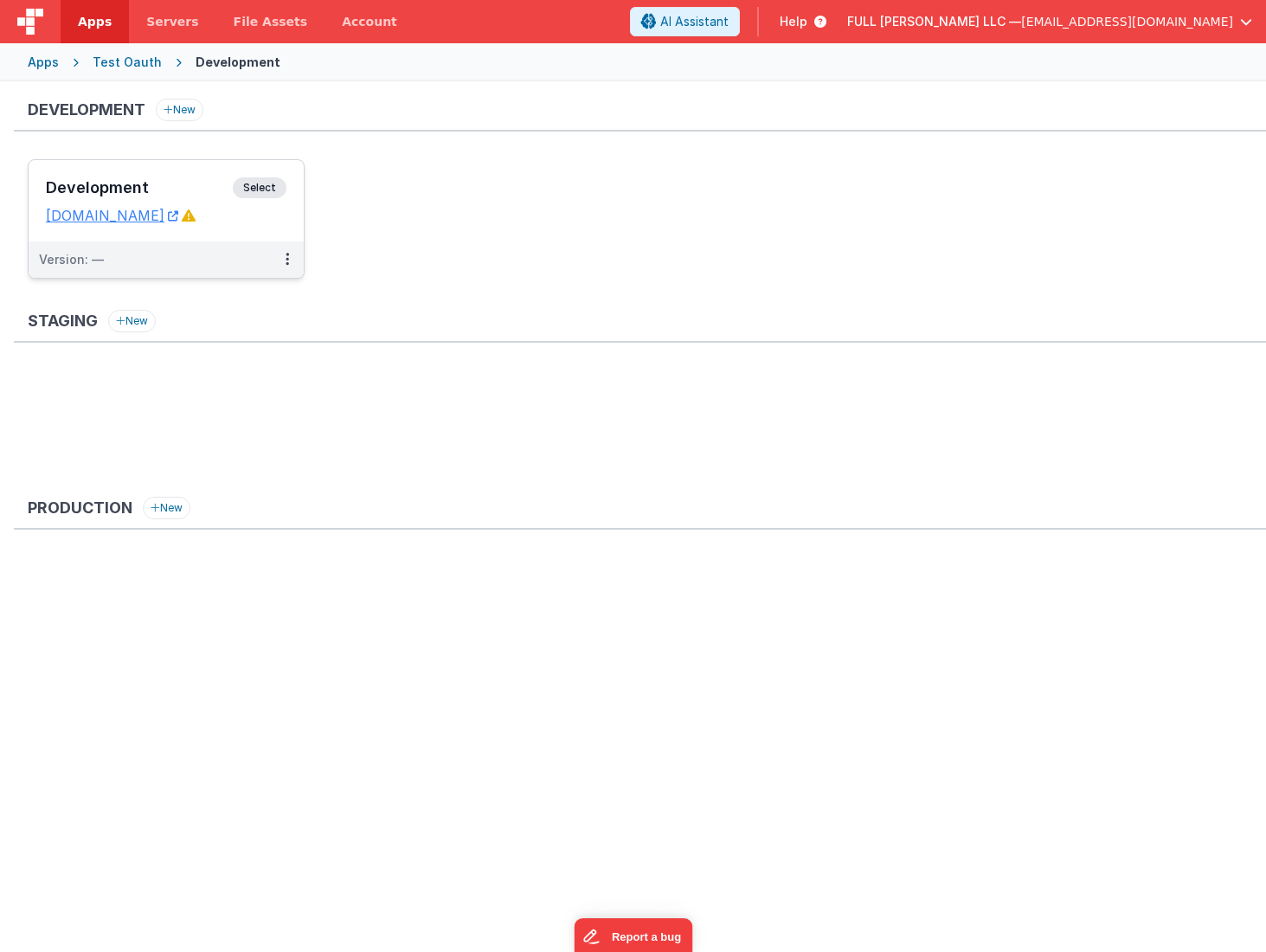
click at [191, 192] on h3 "Development" at bounding box center [139, 187] width 187 height 17
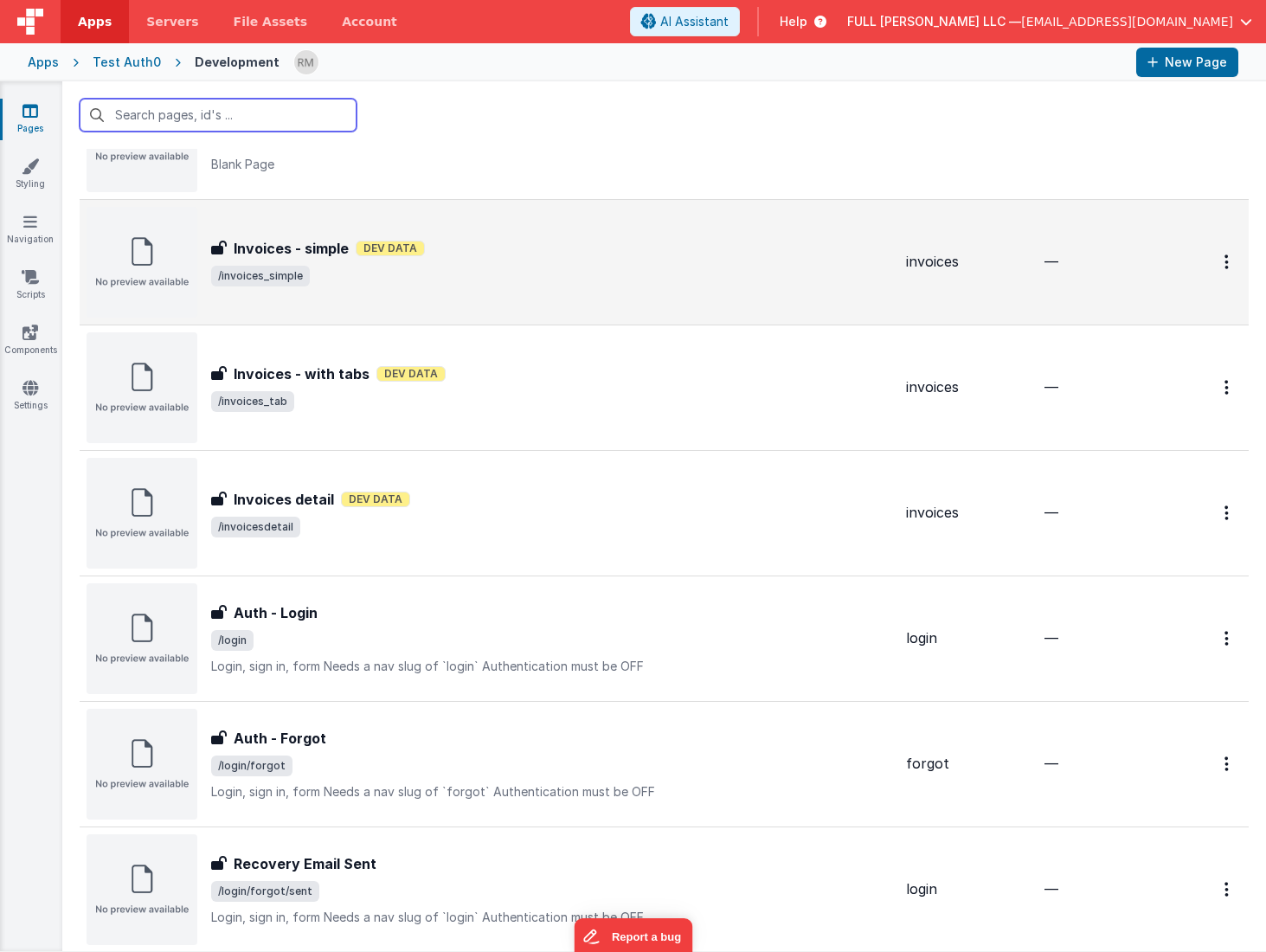
scroll to position [1062, 0]
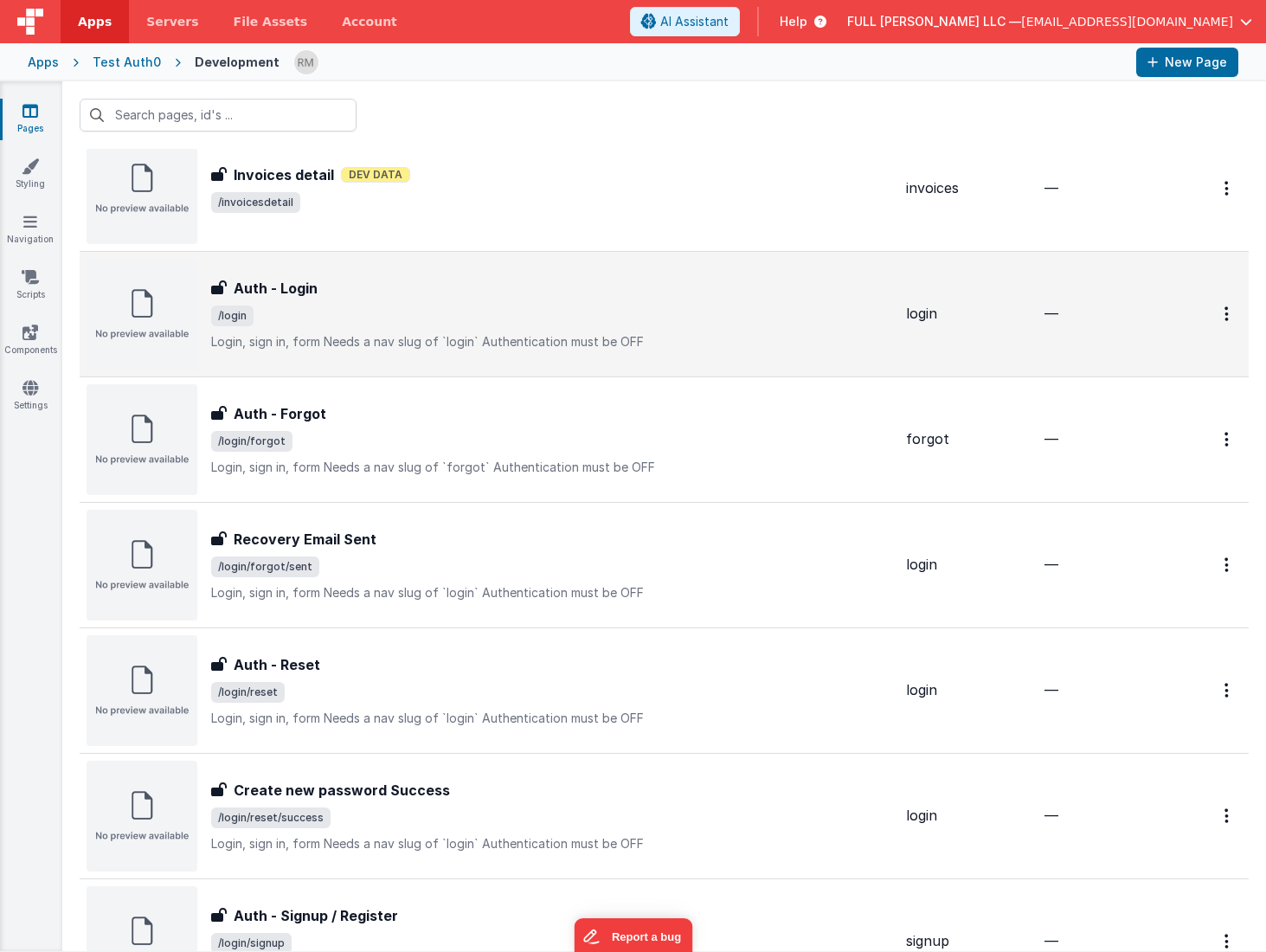
click at [465, 343] on p "Login, sign in, formNeeds a nav slug of `login`Authentication must be OFF" at bounding box center [551, 341] width 682 height 17
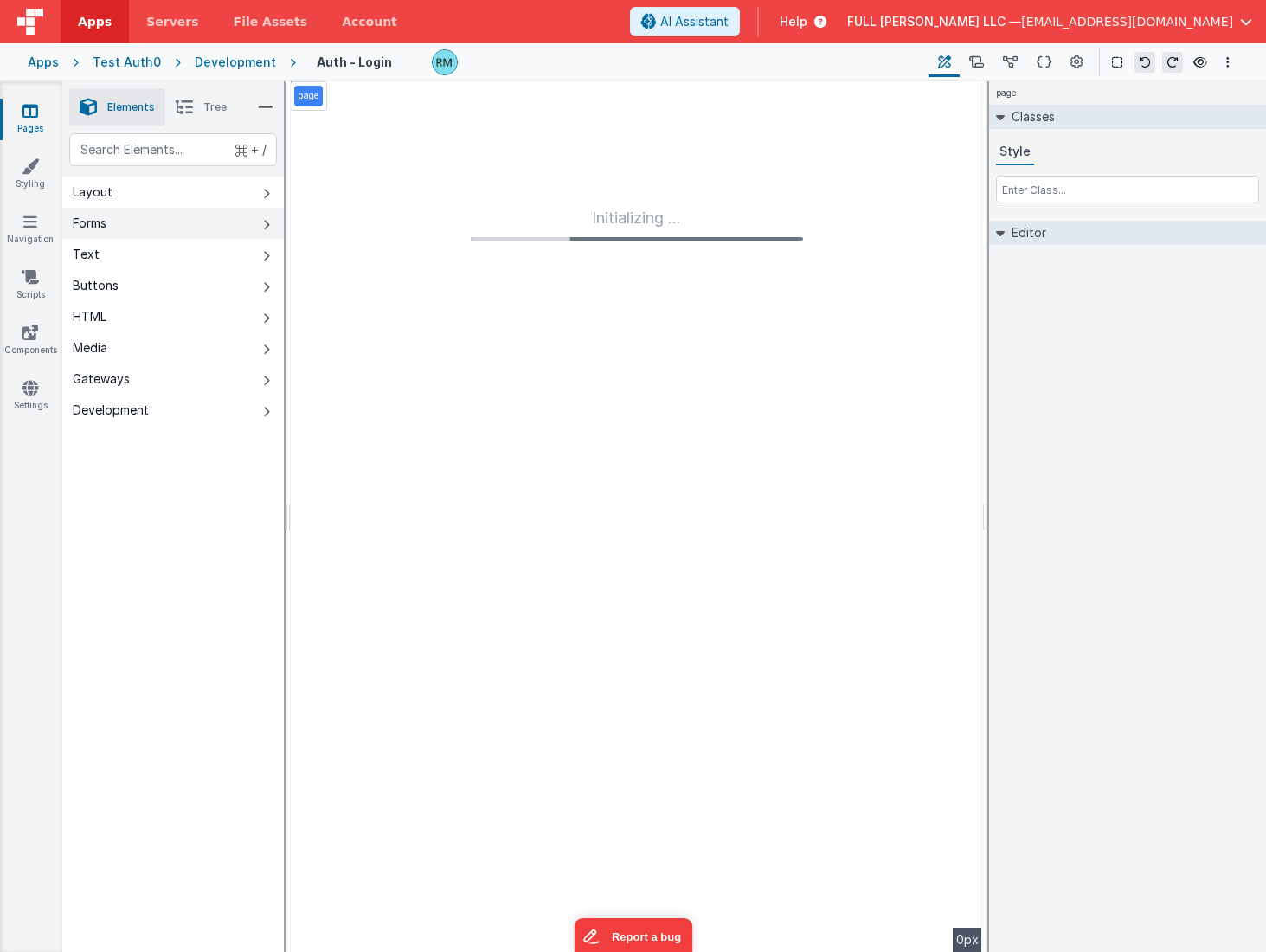
click at [112, 221] on button "Forms" at bounding box center [173, 223] width 222 height 31
click at [116, 250] on button "Text" at bounding box center [173, 254] width 222 height 31
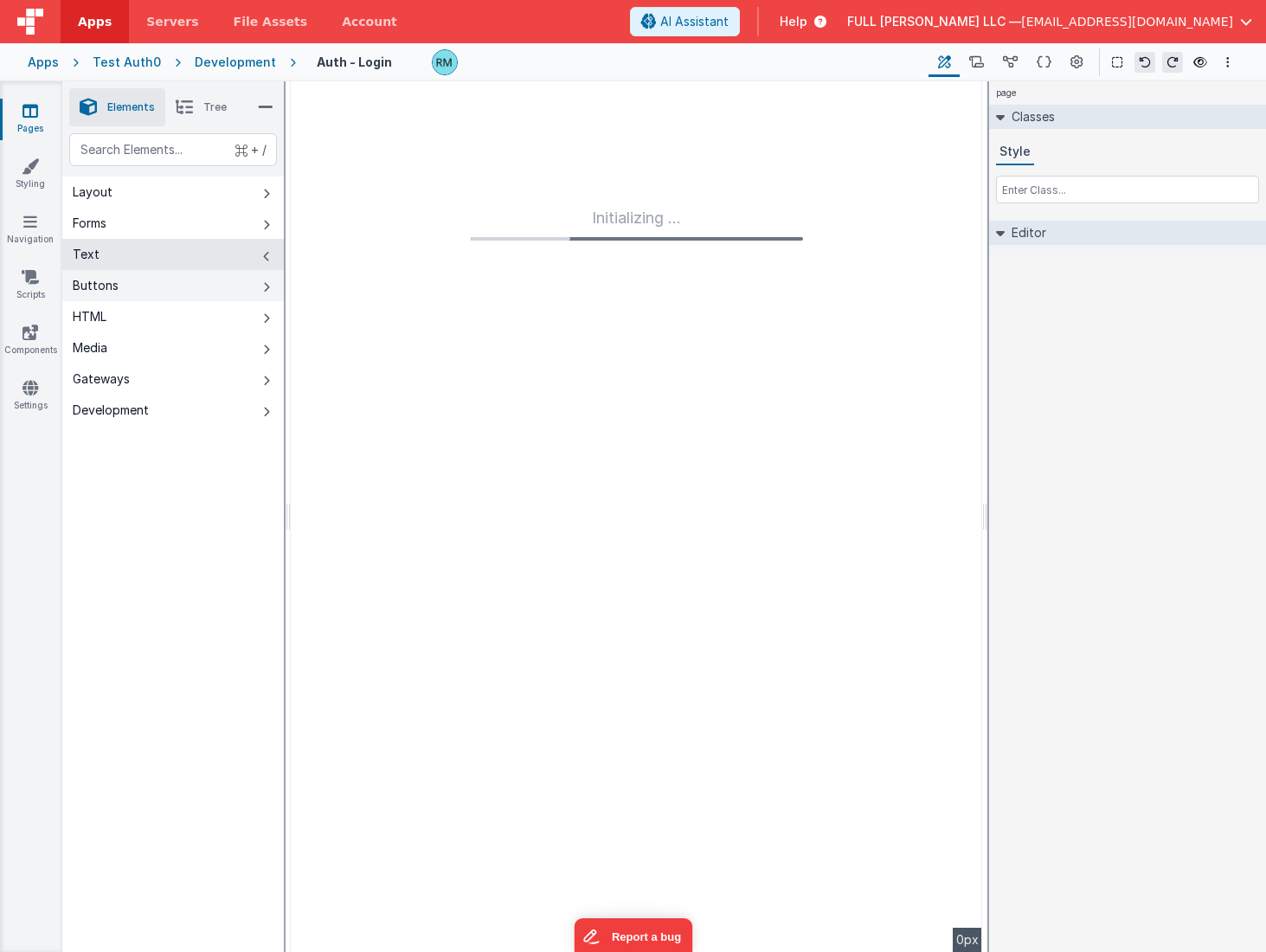
click at [119, 279] on button "Buttons" at bounding box center [173, 285] width 222 height 31
click at [122, 317] on button "HTML" at bounding box center [173, 316] width 222 height 31
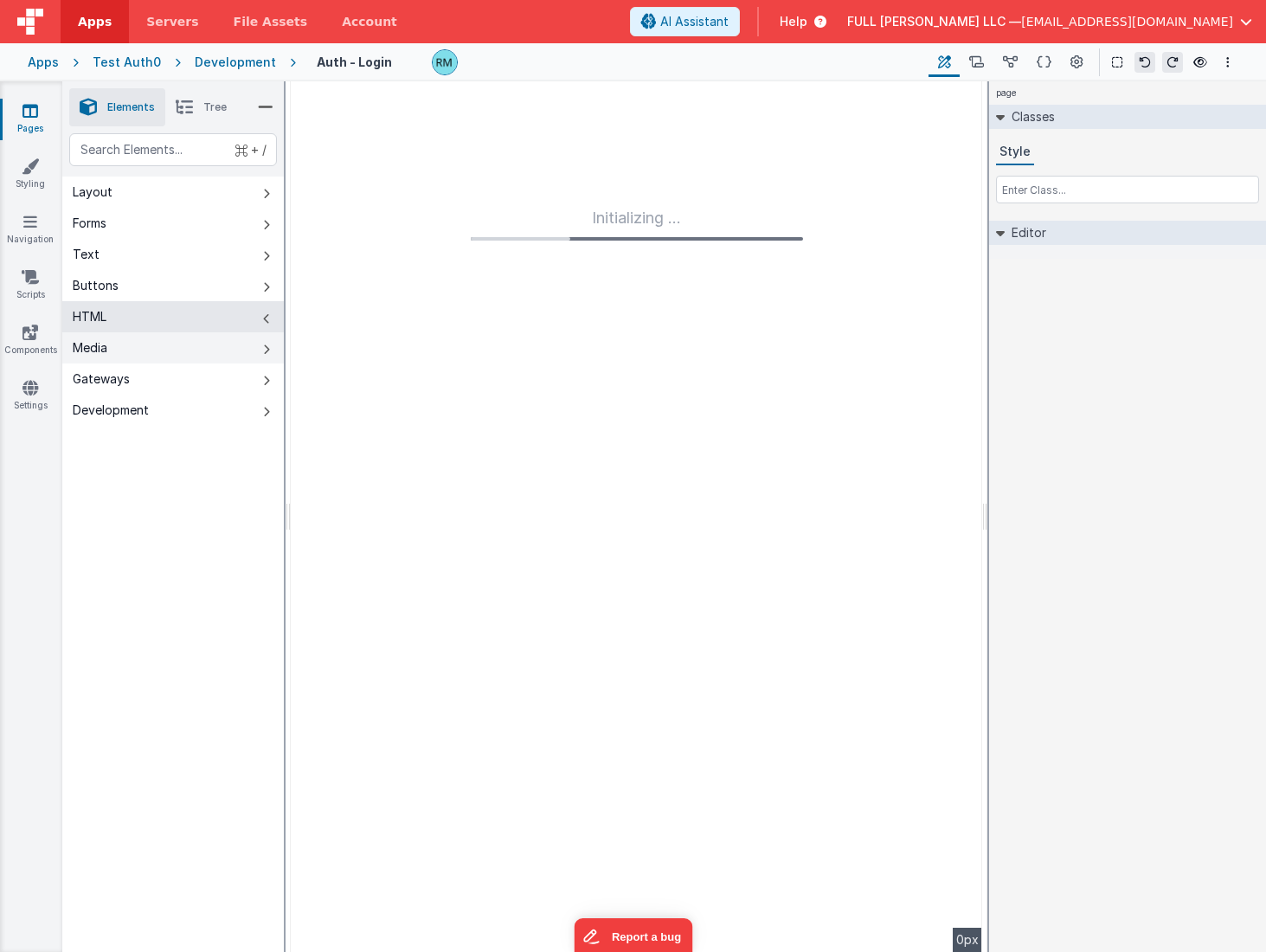
click at [126, 352] on button "Media" at bounding box center [173, 347] width 222 height 31
click at [126, 382] on div "Gateways" at bounding box center [102, 378] width 57 height 17
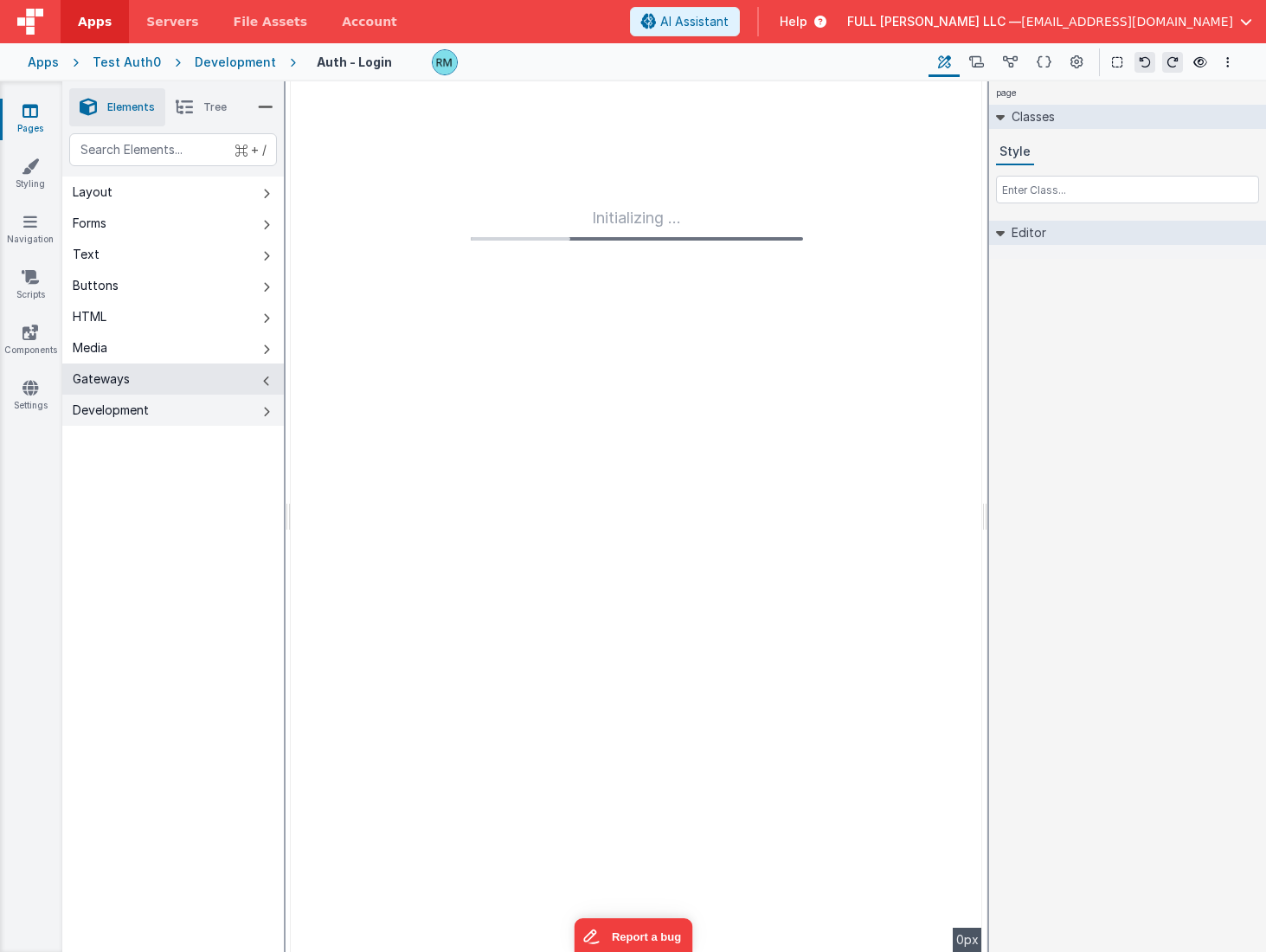
click at [131, 406] on div "Development" at bounding box center [110, 410] width 76 height 17
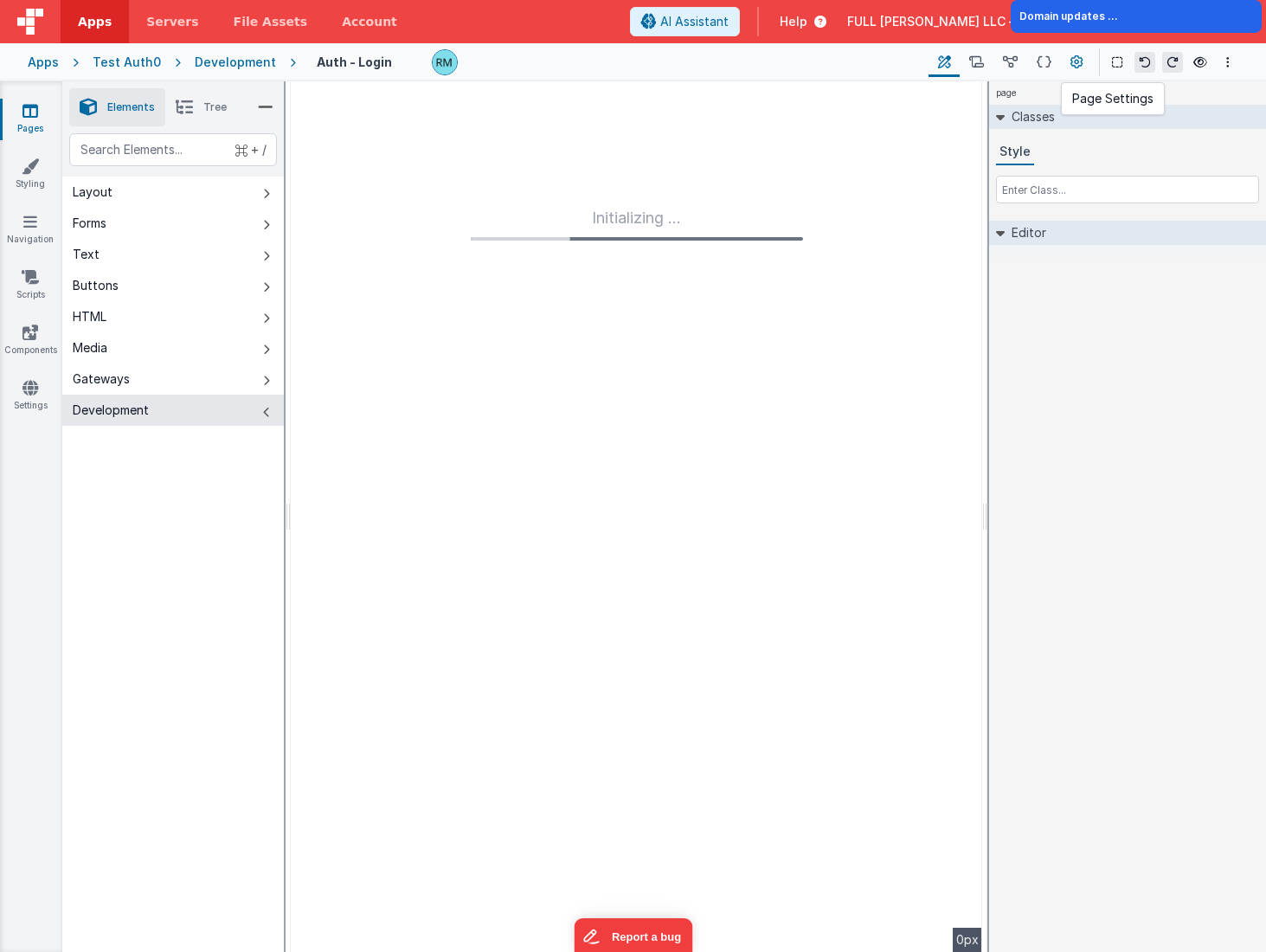
click at [1079, 65] on icon at bounding box center [1077, 62] width 13 height 18
